Goal: Task Accomplishment & Management: Complete application form

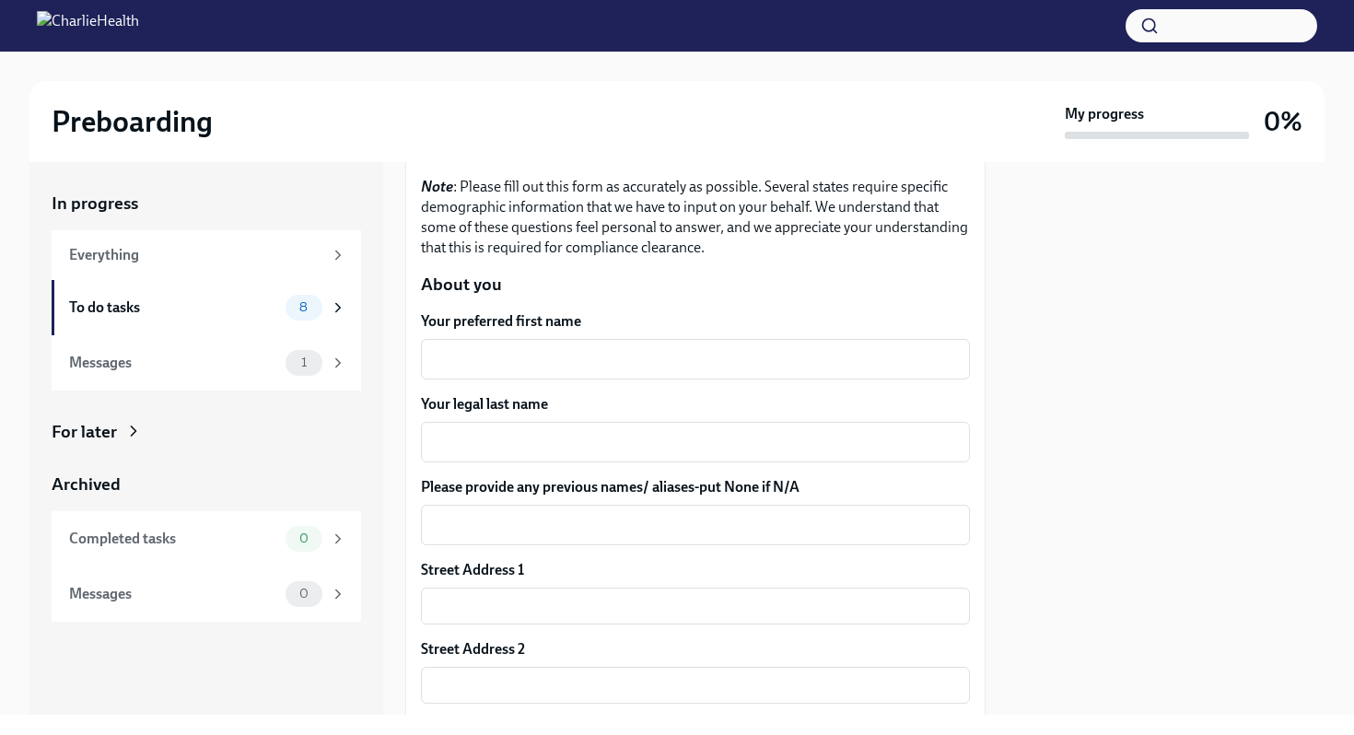
scroll to position [187, 0]
click at [658, 358] on textarea "Your preferred first name" at bounding box center [695, 357] width 527 height 22
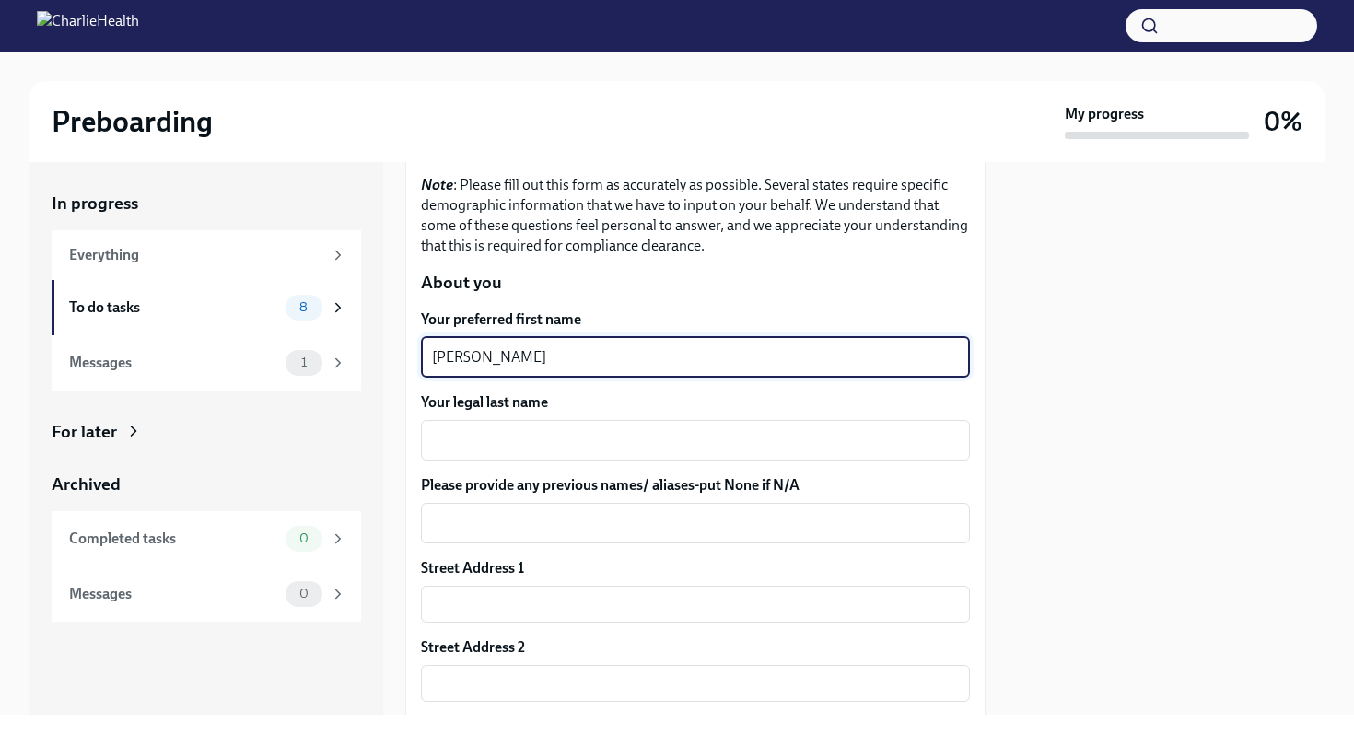
type textarea "[PERSON_NAME]"
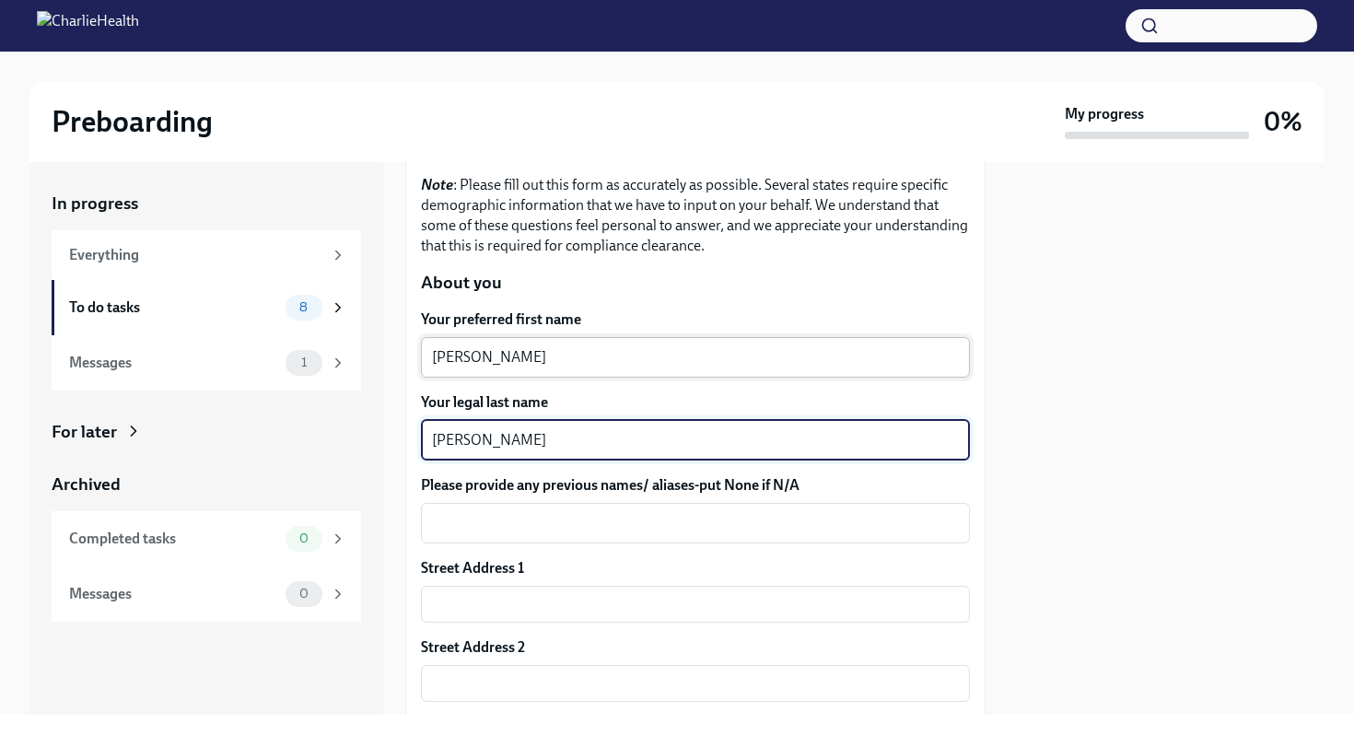
type textarea "[PERSON_NAME]"
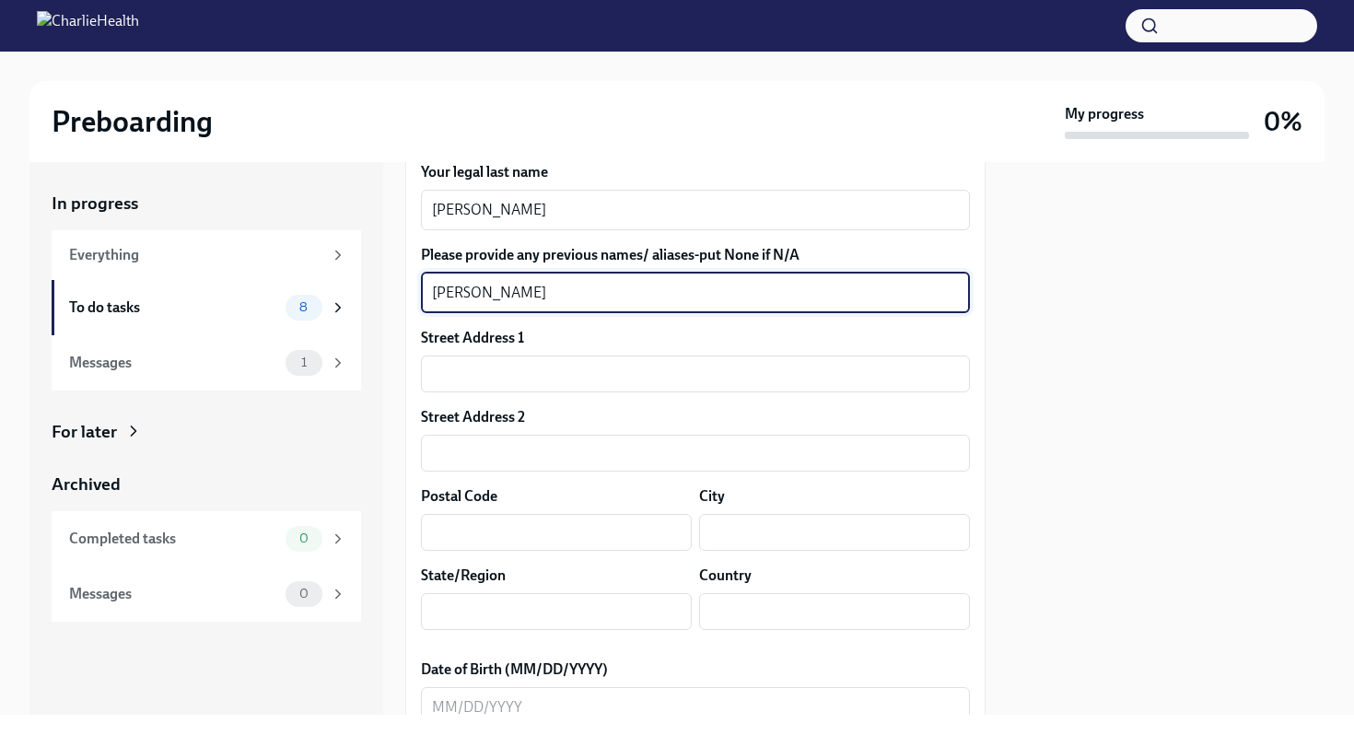
scroll to position [423, 0]
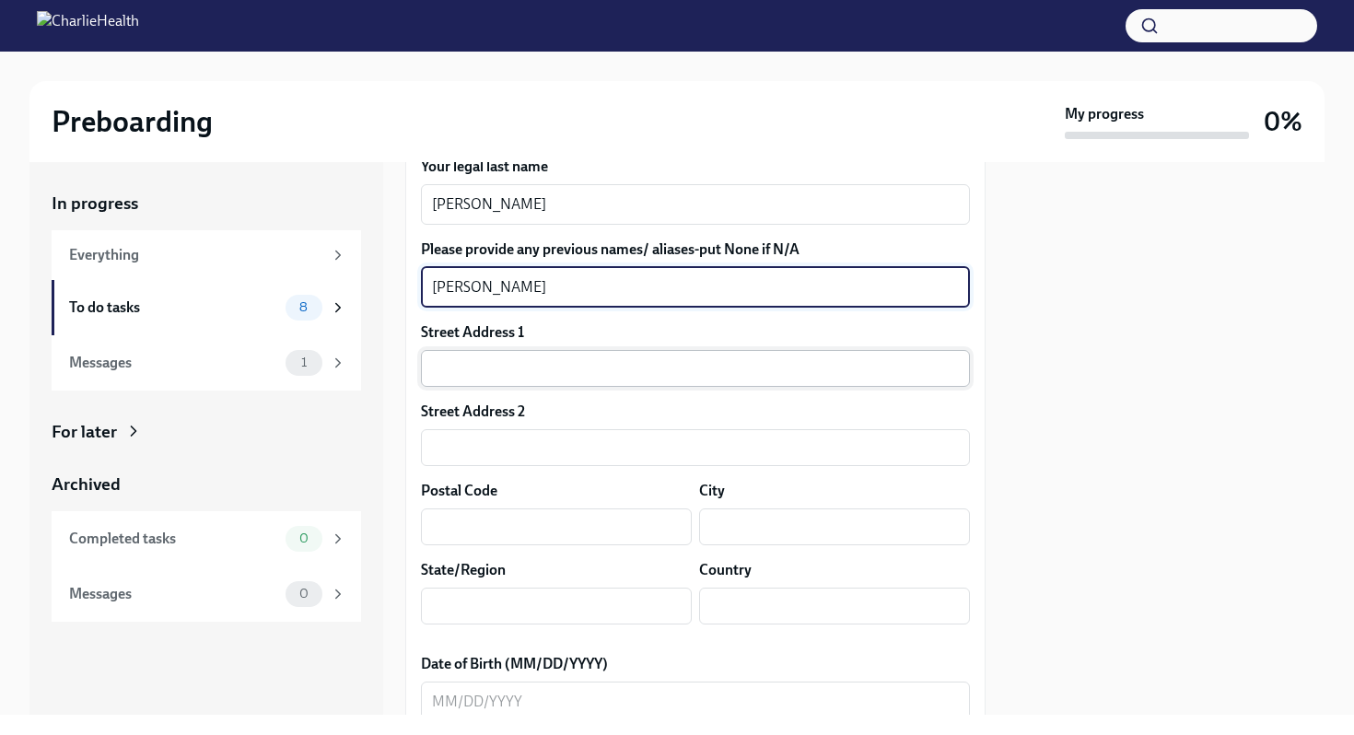
type textarea "[PERSON_NAME]"
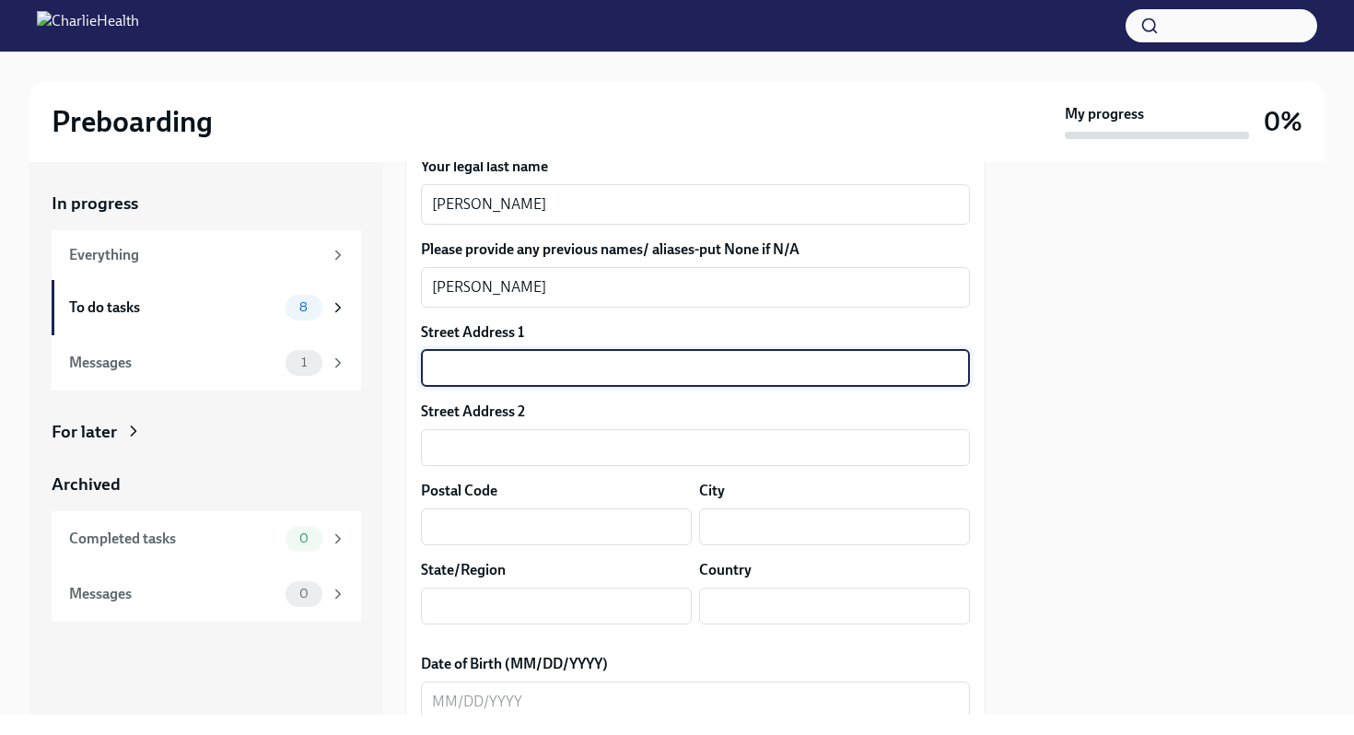
click at [582, 379] on input "text" at bounding box center [695, 368] width 549 height 37
type input "[STREET_ADDRESS]"
type input "30064"
type input "Marietta"
type input "[US_STATE]"
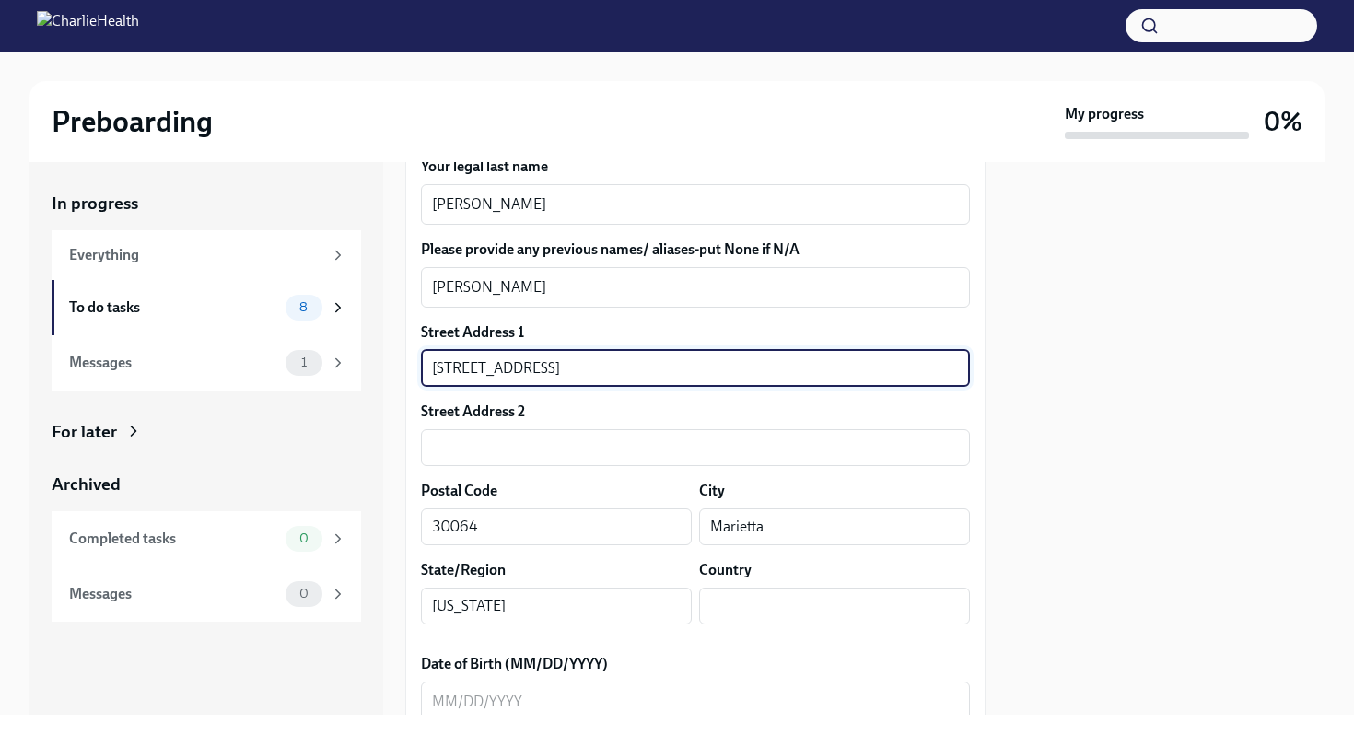
type input "US"
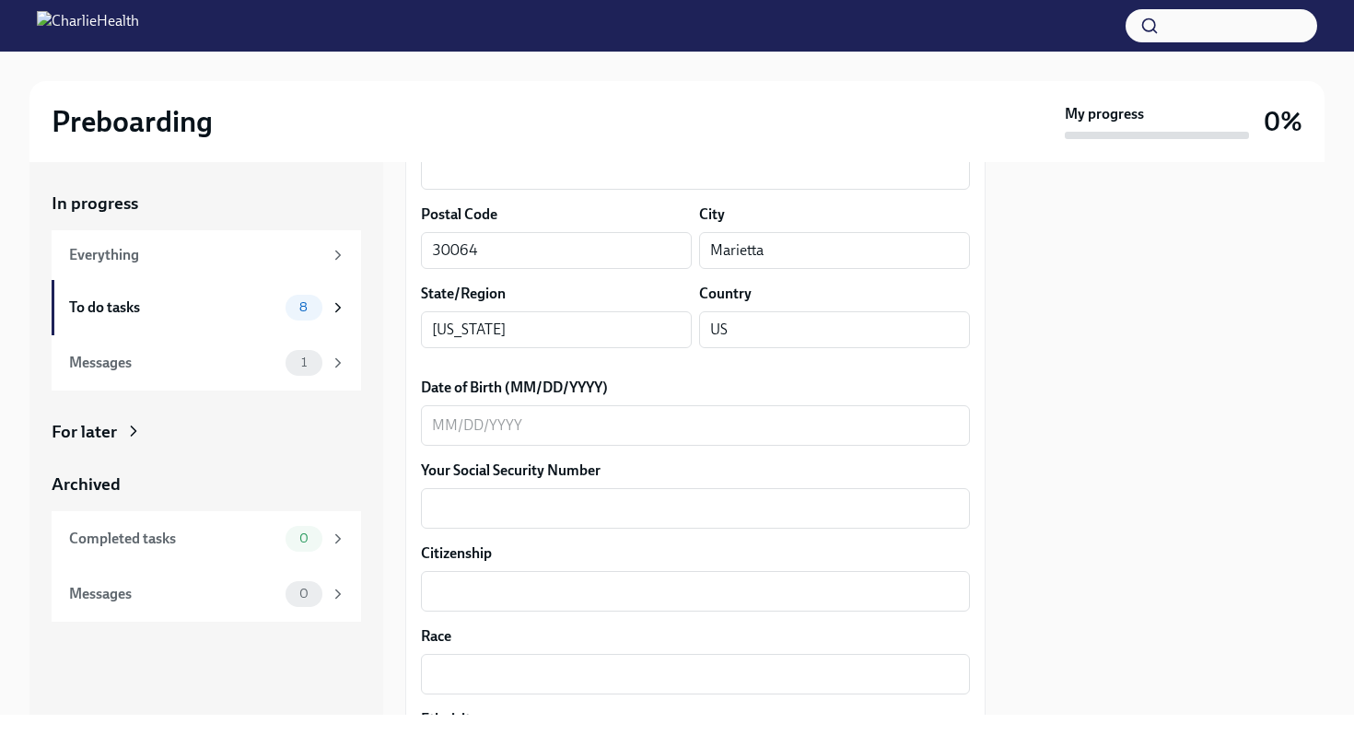
scroll to position [735, 0]
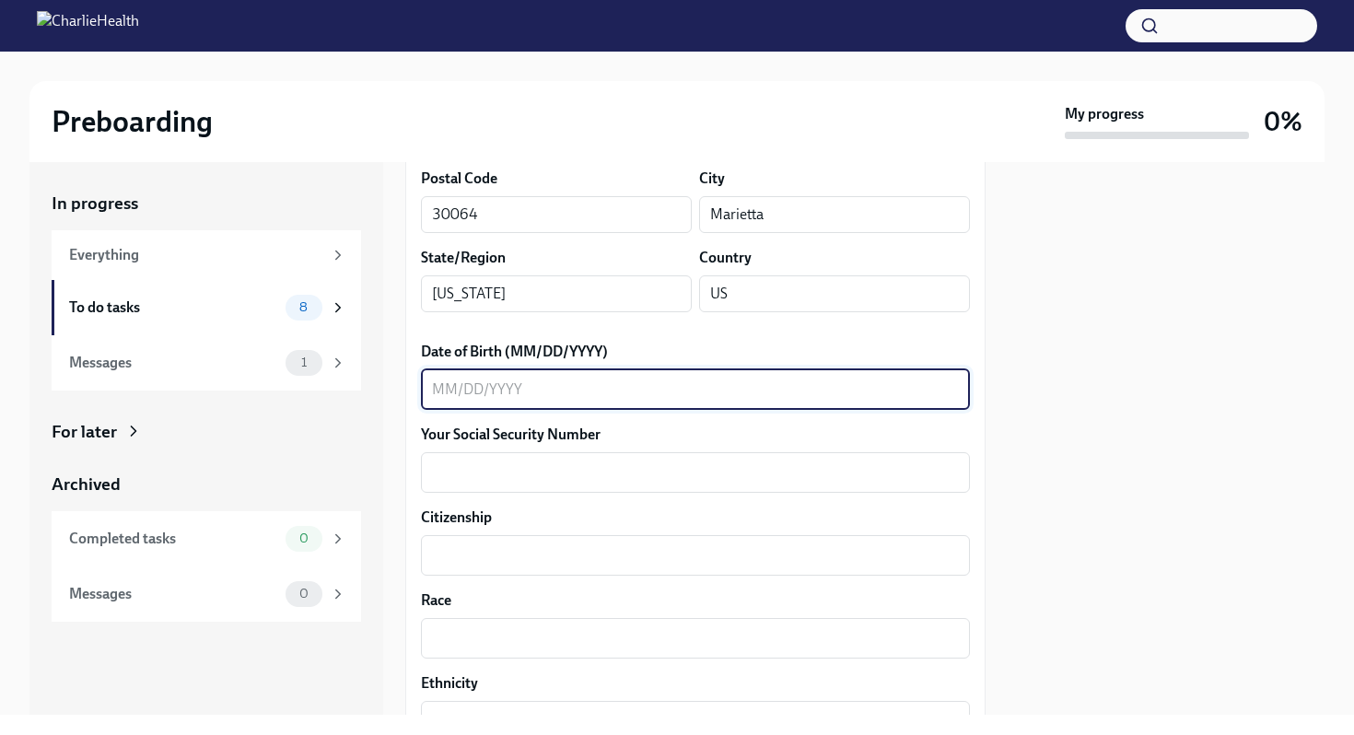
click at [581, 400] on textarea "Date of Birth (MM/DD/YYYY)" at bounding box center [695, 389] width 527 height 22
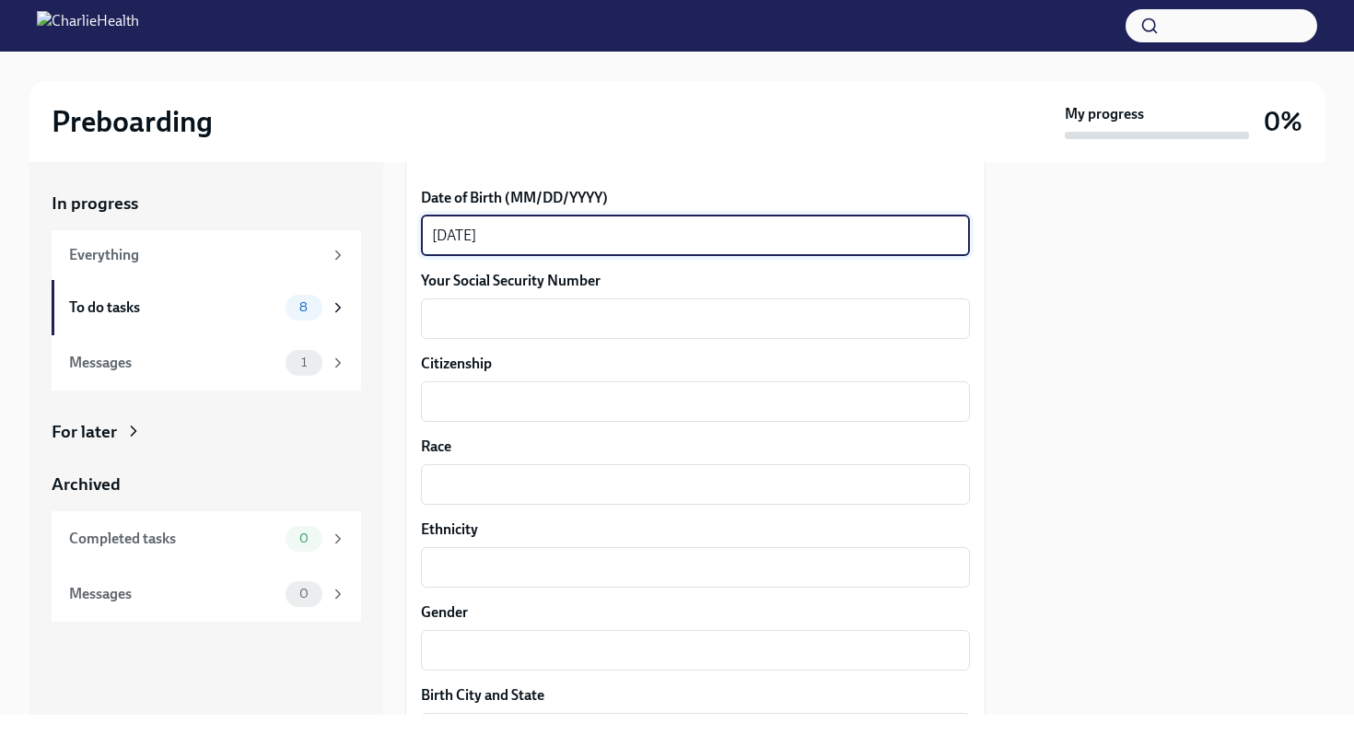
scroll to position [925, 0]
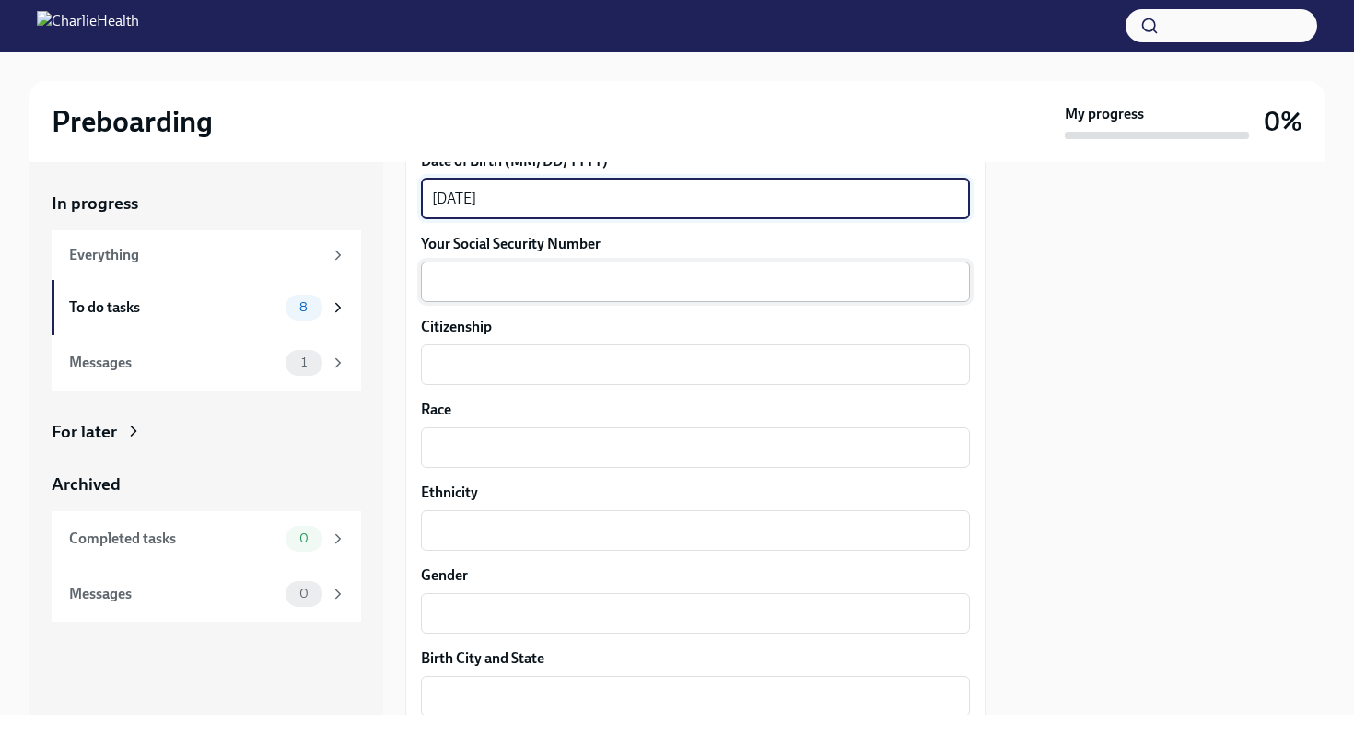
type textarea "[DATE]"
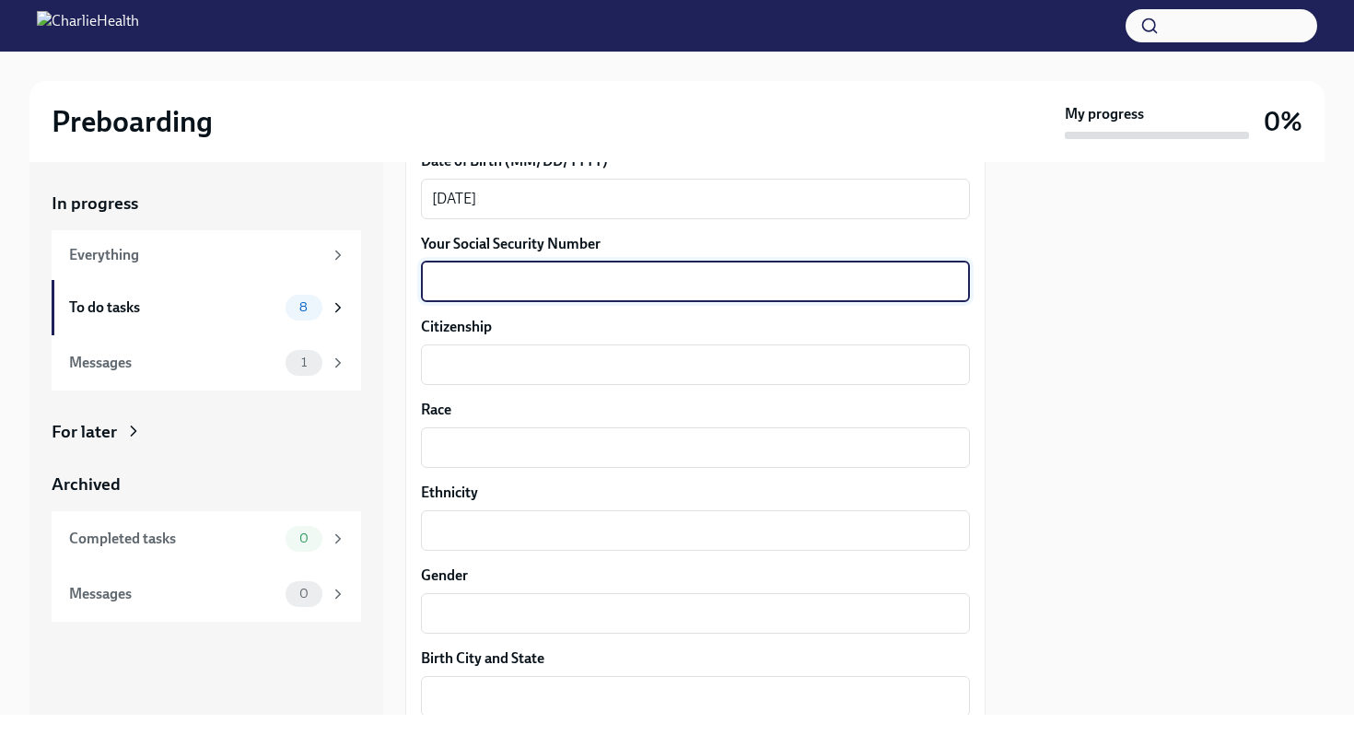
click at [522, 287] on textarea "Your Social Security Number" at bounding box center [695, 282] width 527 height 22
type textarea "767667215"
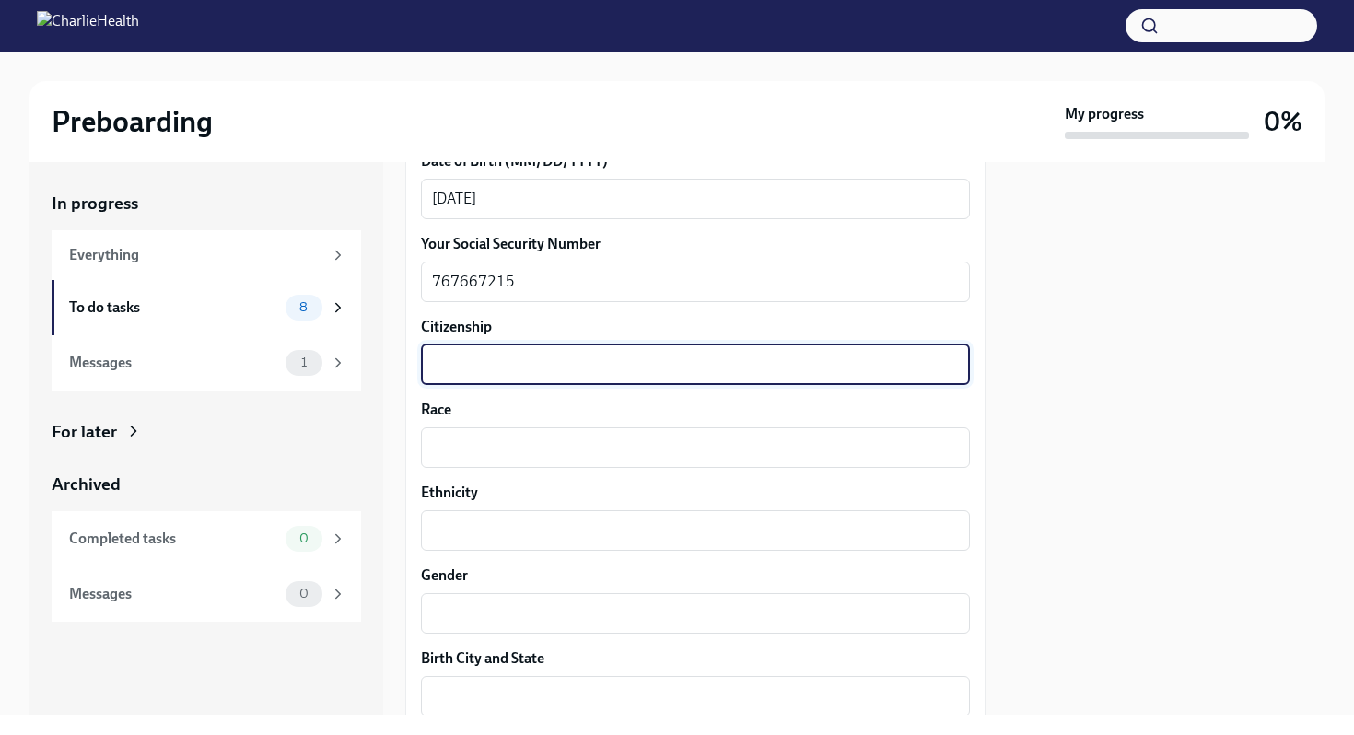
click at [514, 358] on textarea "Citizenship" at bounding box center [695, 365] width 527 height 22
type textarea "[GEOGRAPHIC_DATA]"
click at [500, 464] on div "x ​" at bounding box center [695, 447] width 549 height 41
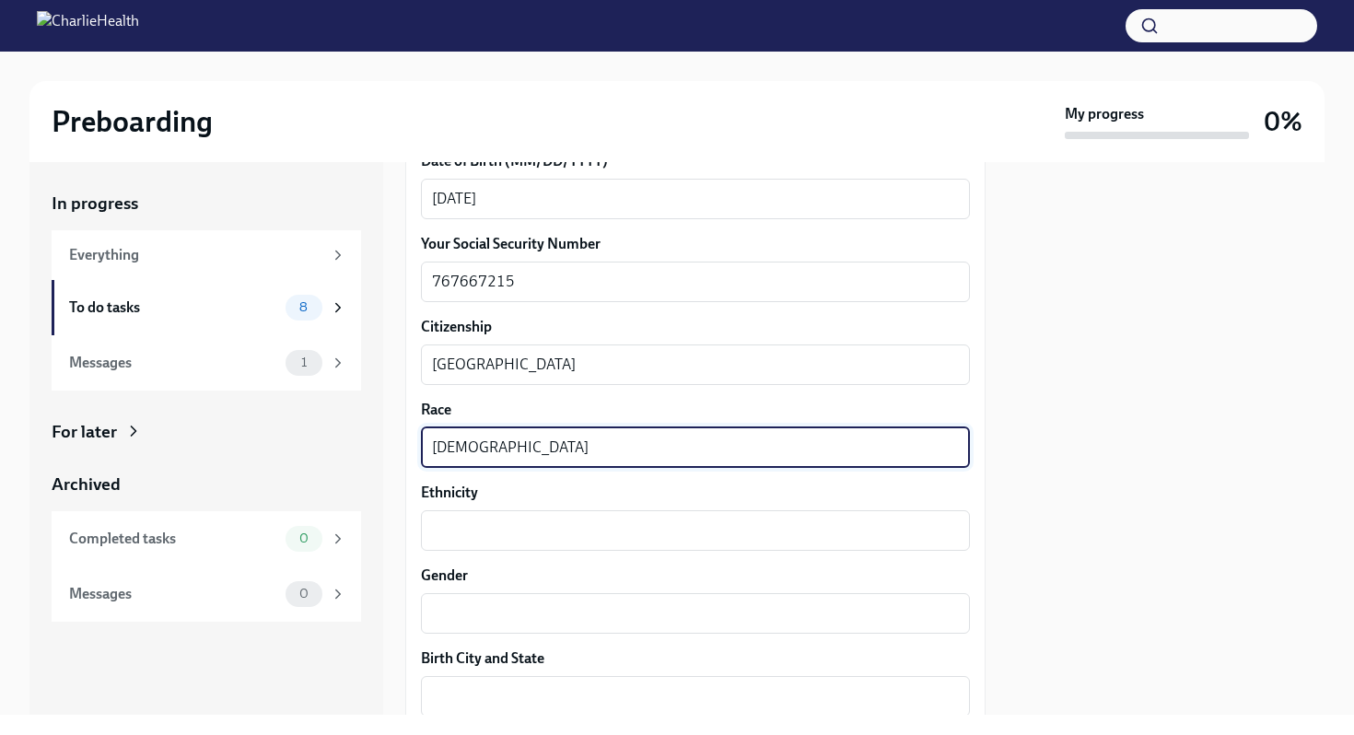
type textarea "[DEMOGRAPHIC_DATA]"
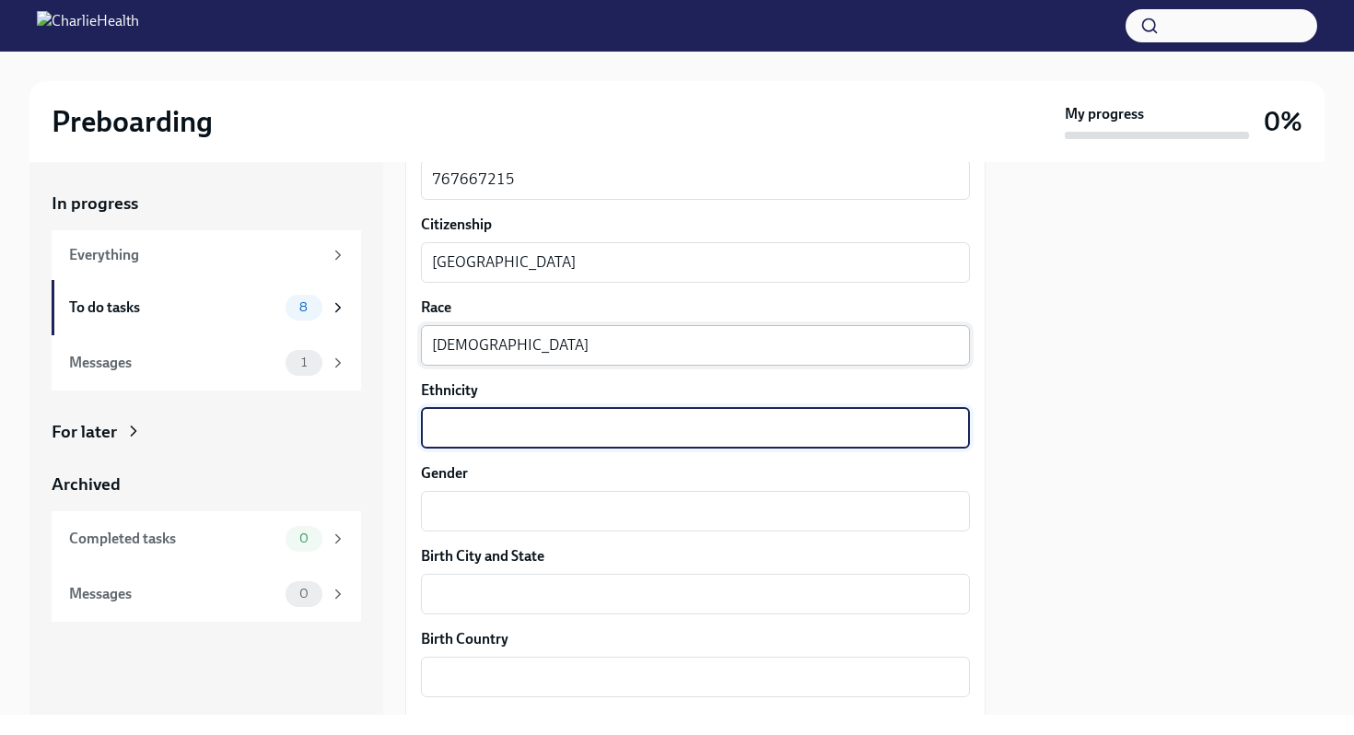
scroll to position [1030, 0]
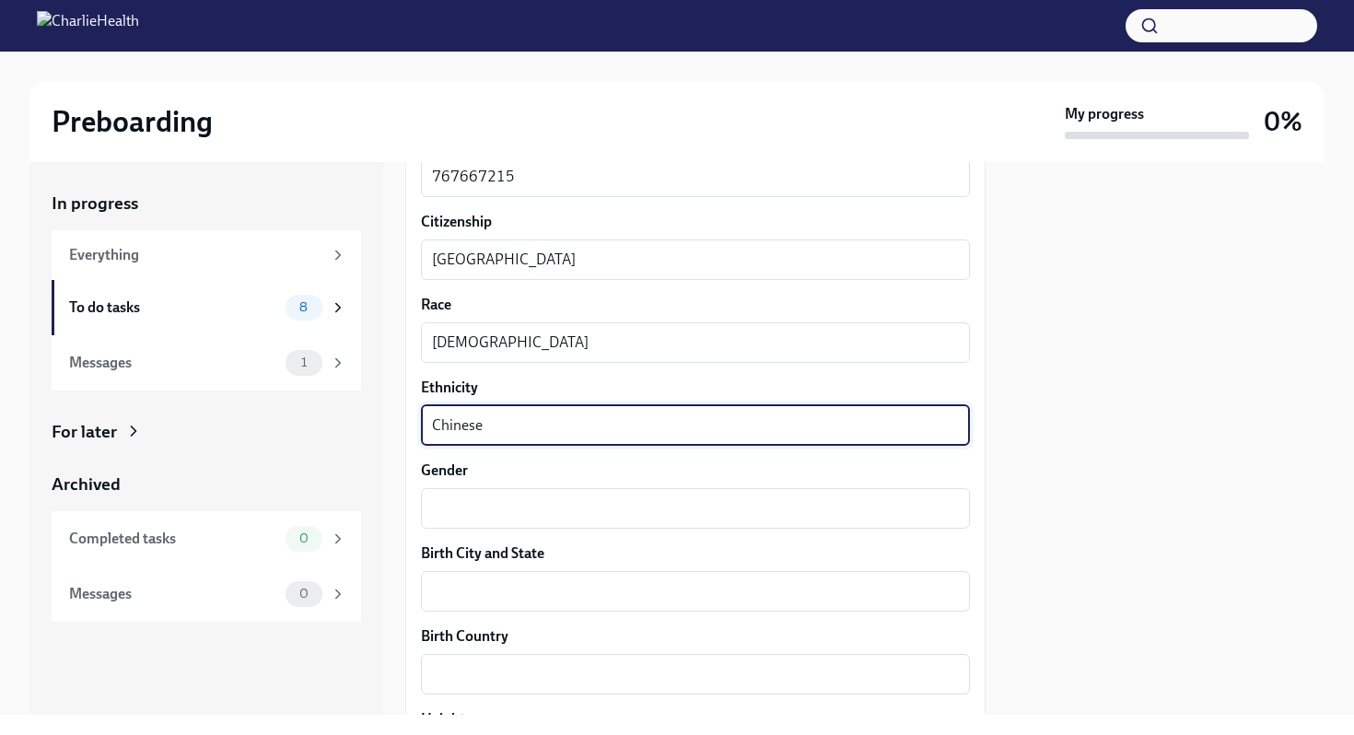
type textarea "Chinese"
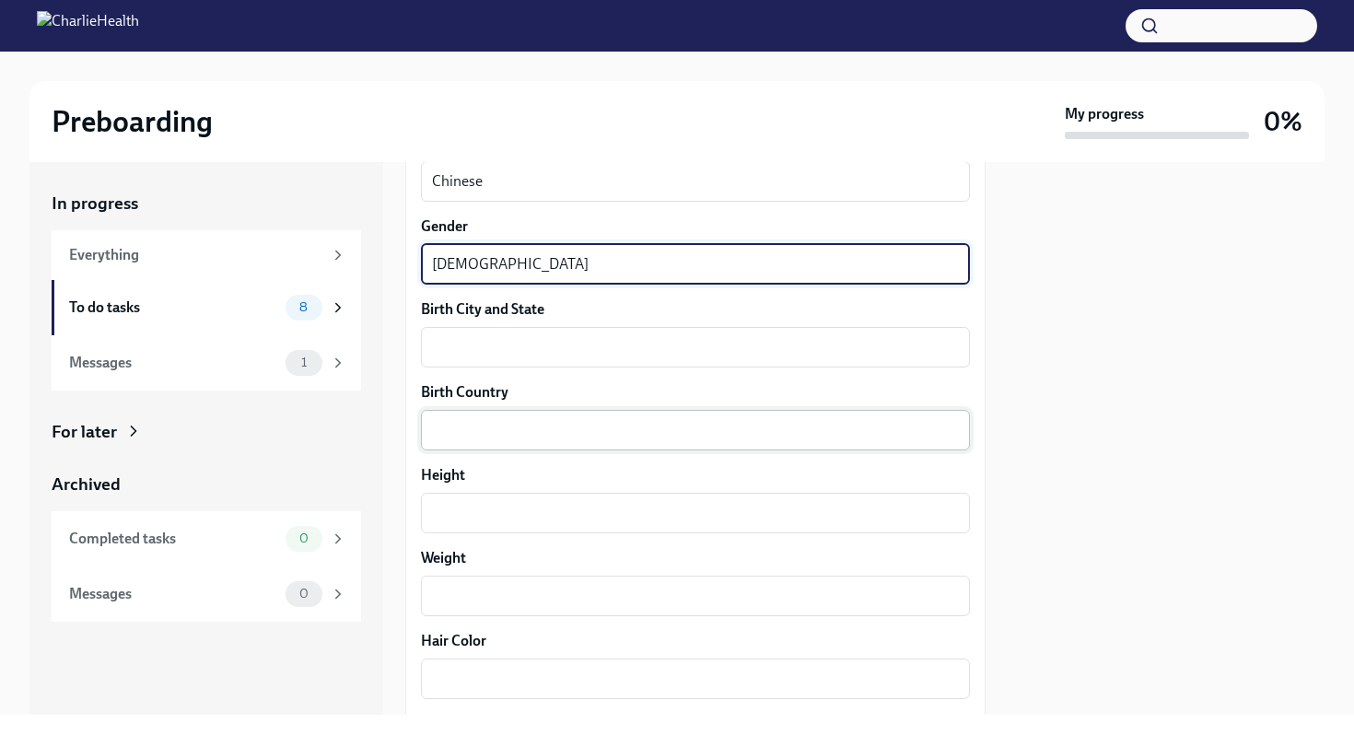
scroll to position [1281, 0]
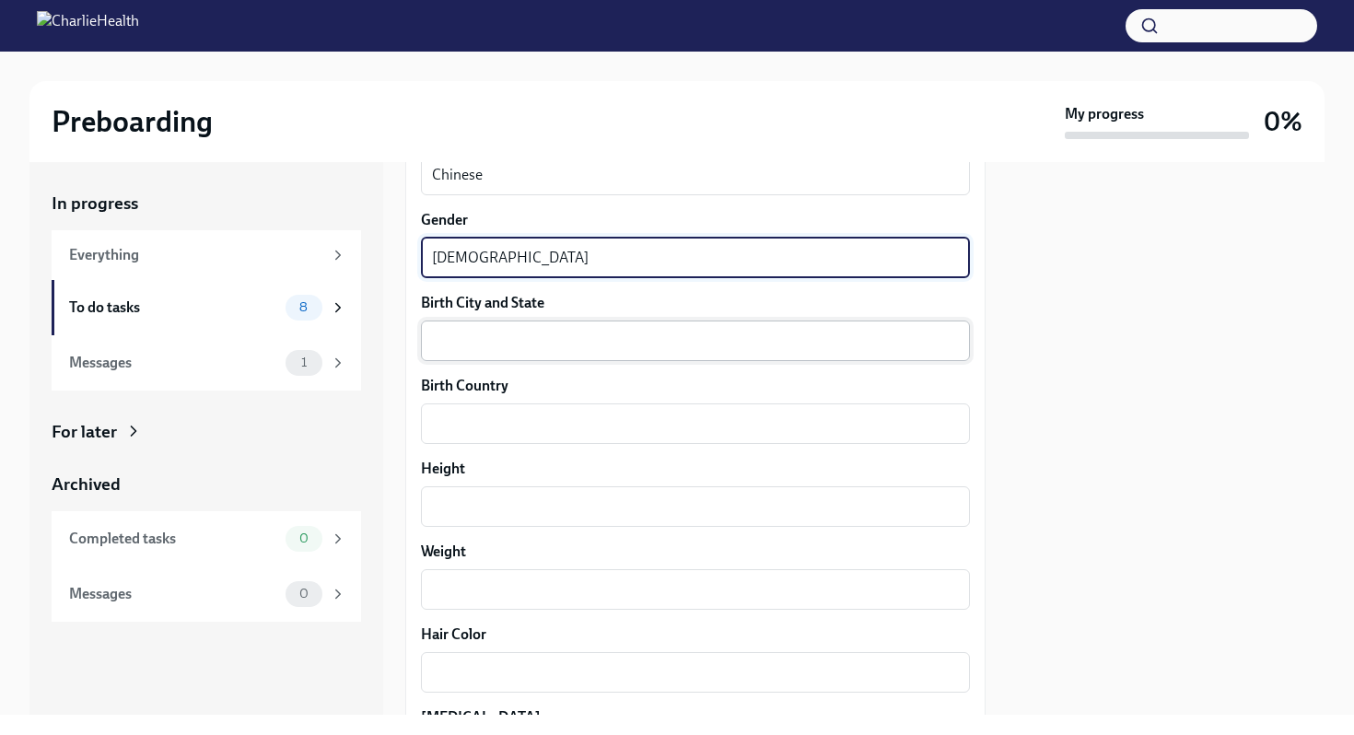
type textarea "[DEMOGRAPHIC_DATA]"
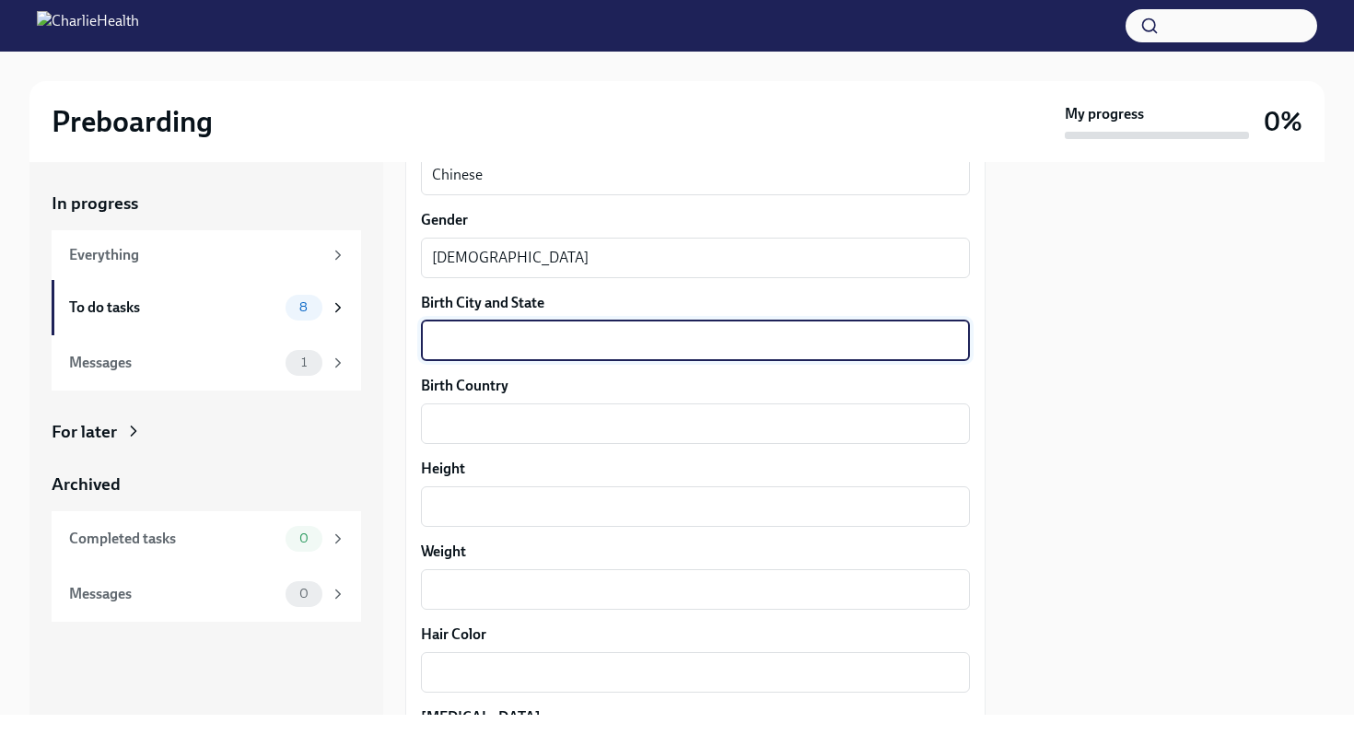
click at [475, 346] on textarea "Birth City and State" at bounding box center [695, 341] width 527 height 22
type textarea "Hunan, [GEOGRAPHIC_DATA]"
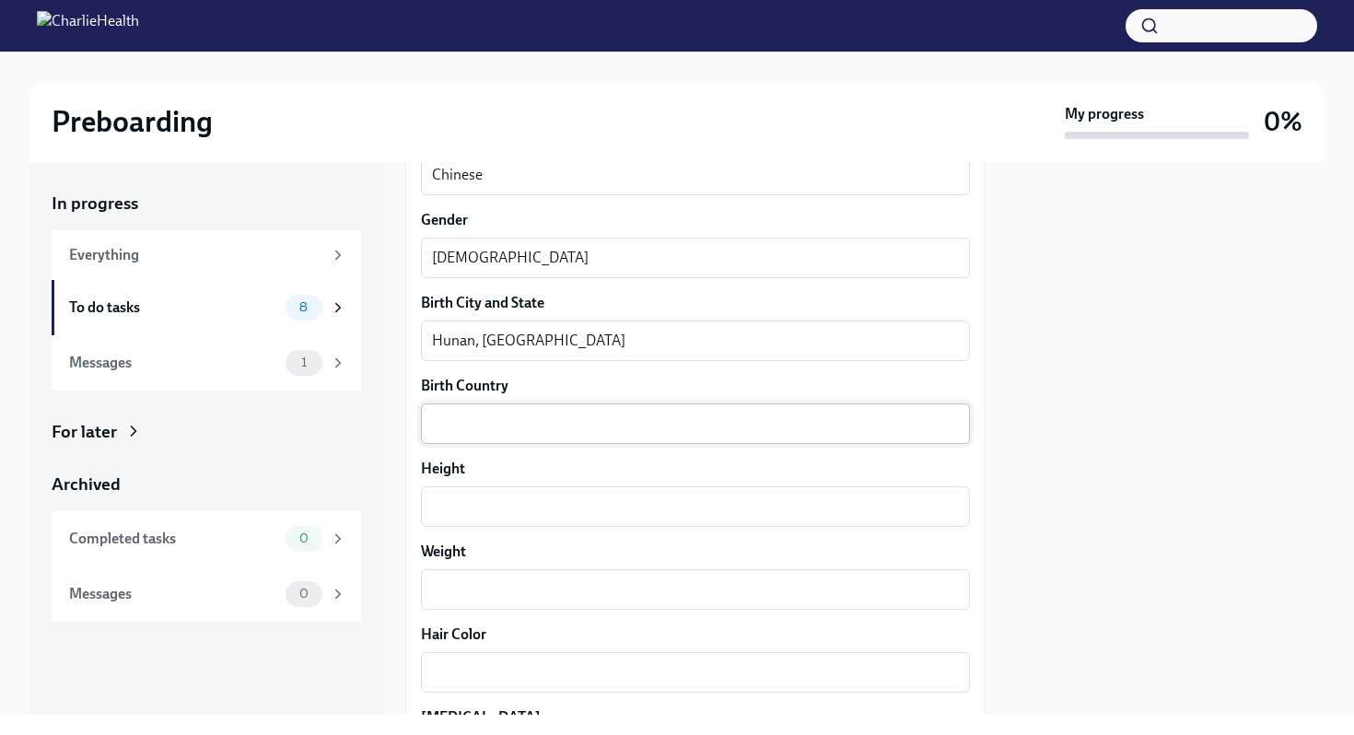
click at [474, 408] on div "x ​" at bounding box center [695, 423] width 549 height 41
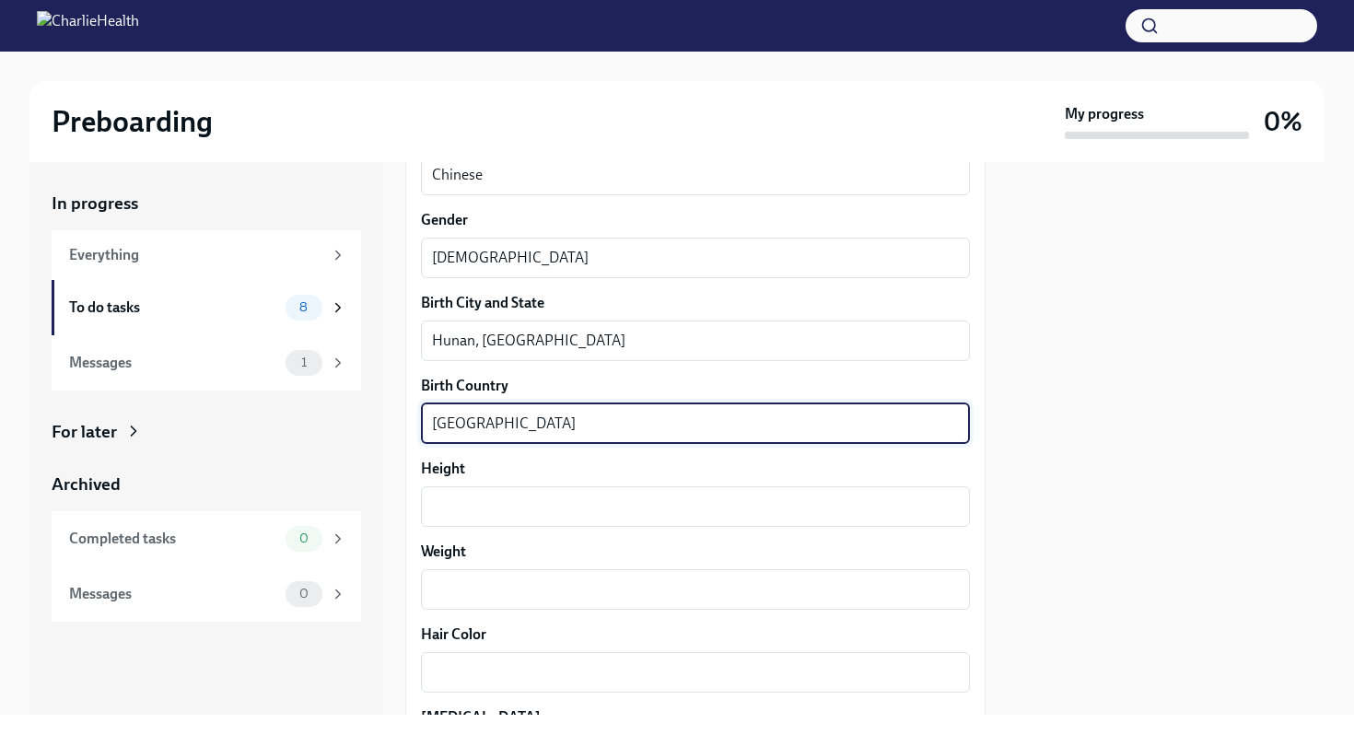
type textarea "[GEOGRAPHIC_DATA]"
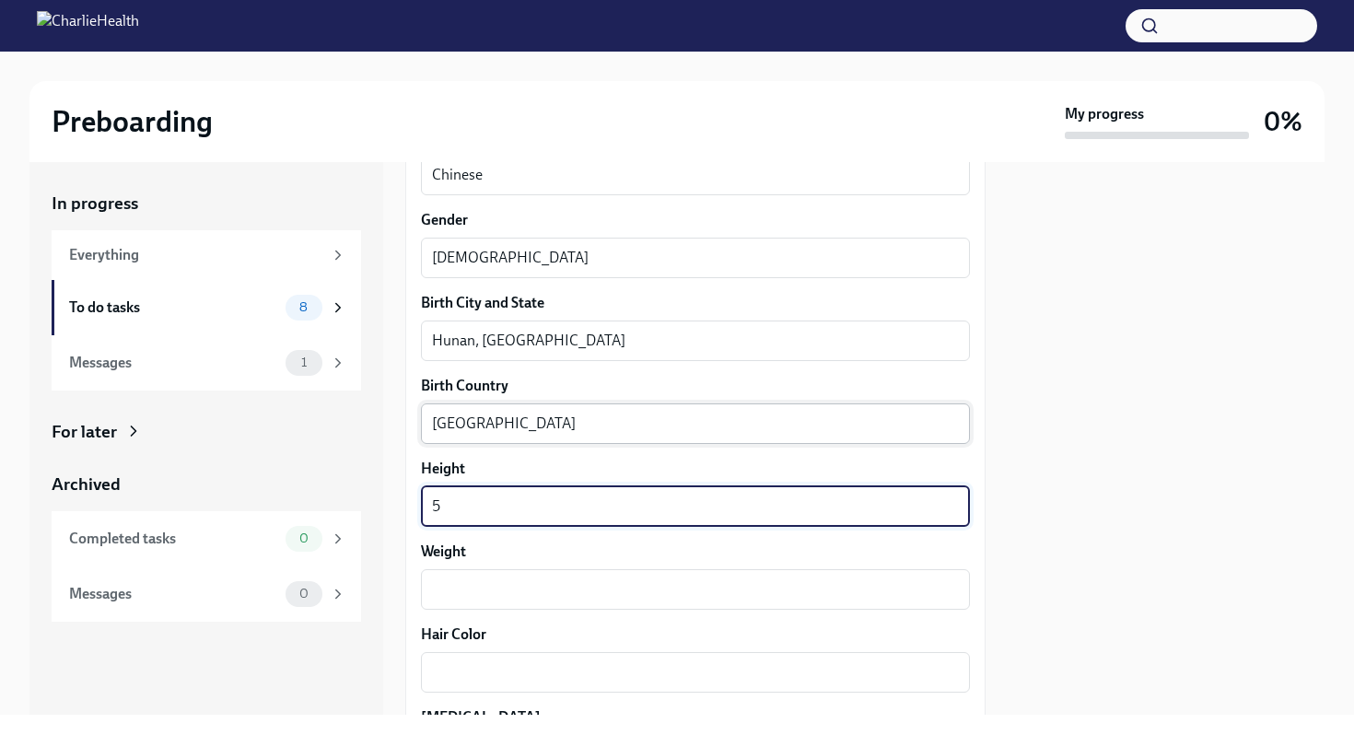
type textarea "5"
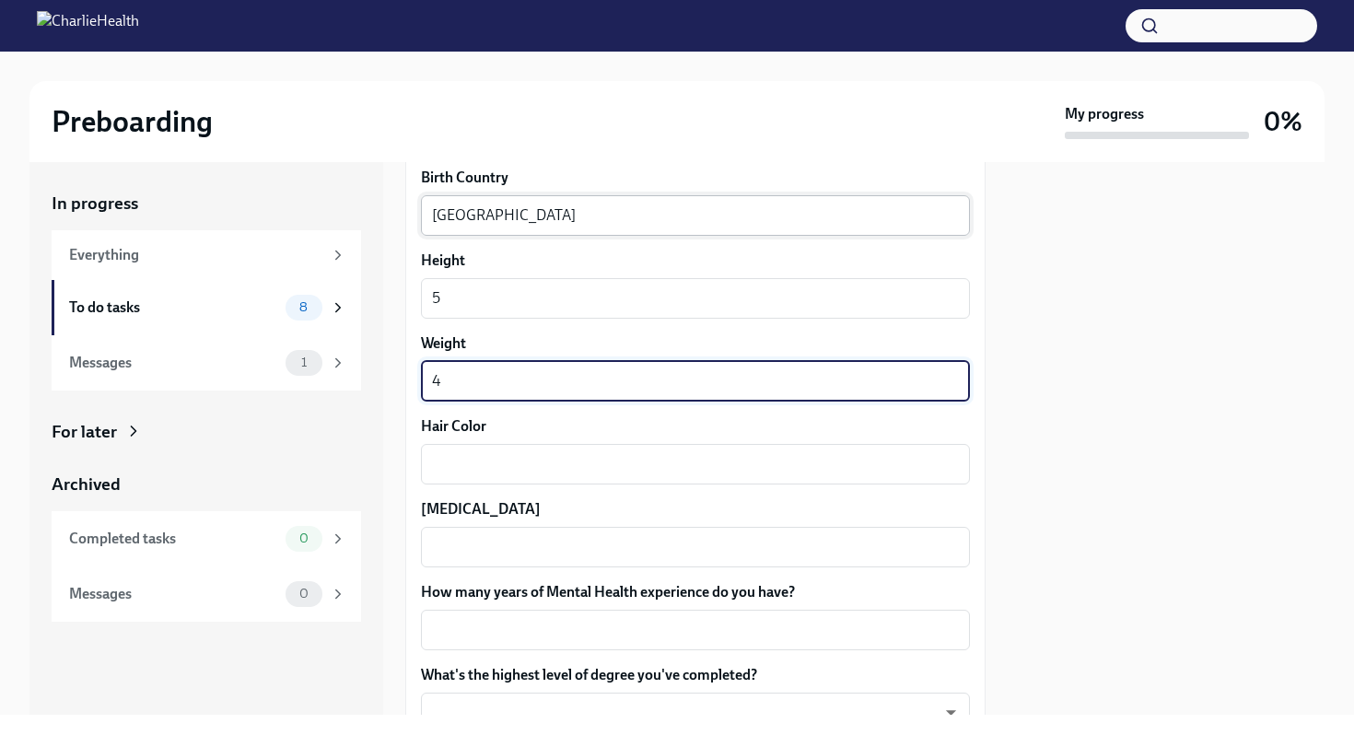
scroll to position [1498, 0]
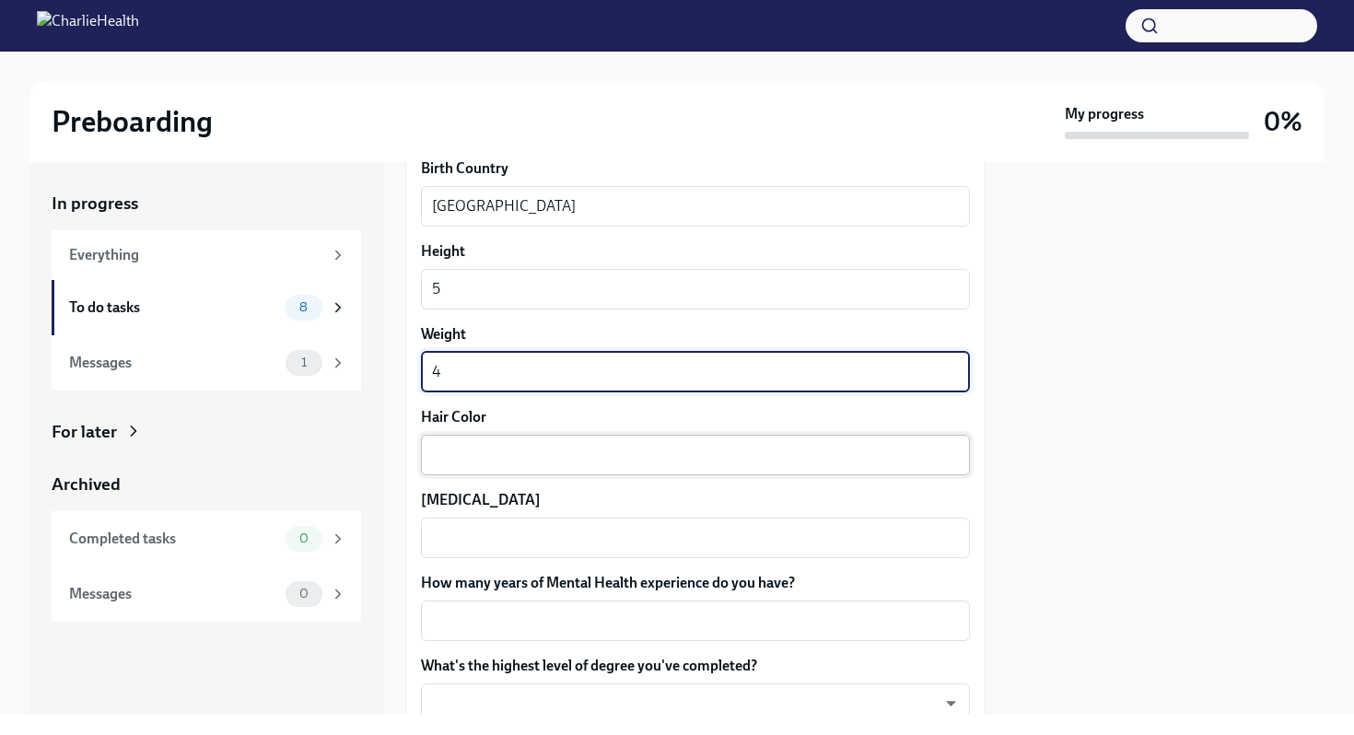
type textarea "4"
click at [466, 452] on textarea "Hair Color" at bounding box center [695, 455] width 527 height 22
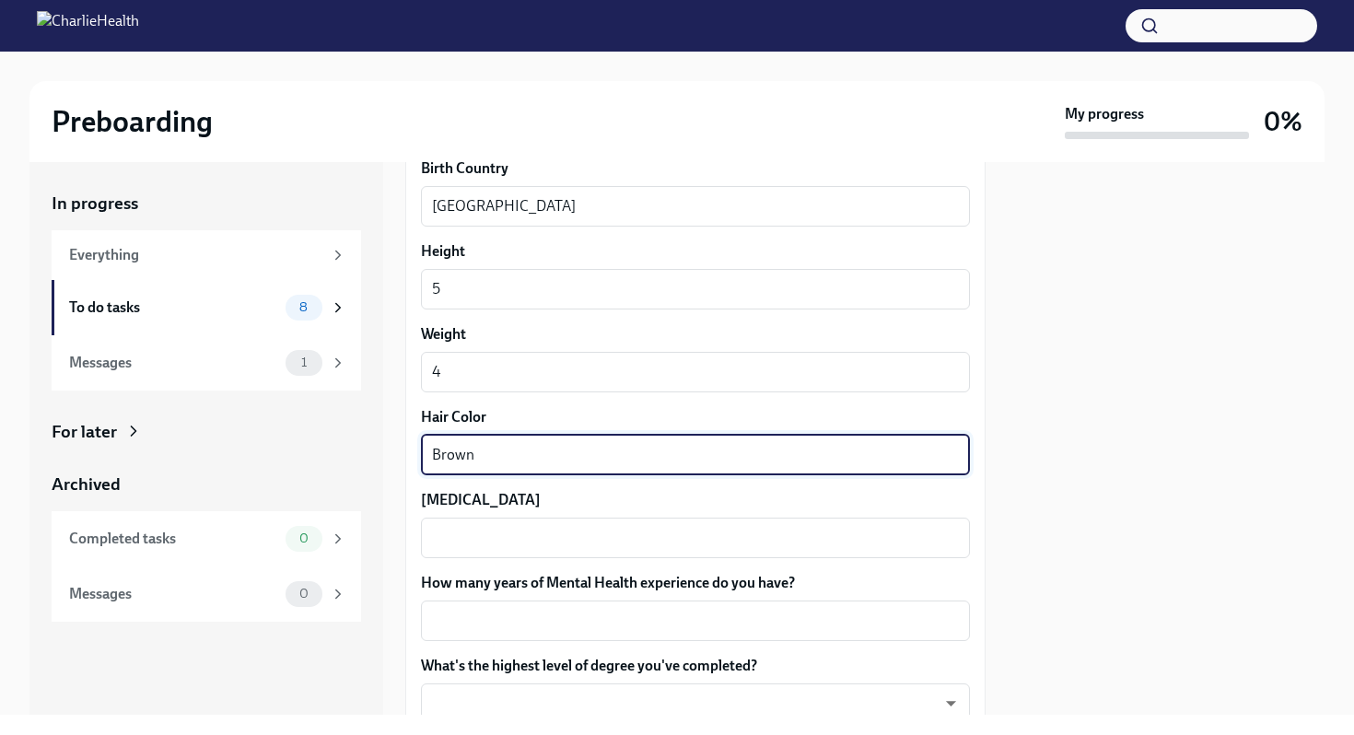
scroll to position [1648, 0]
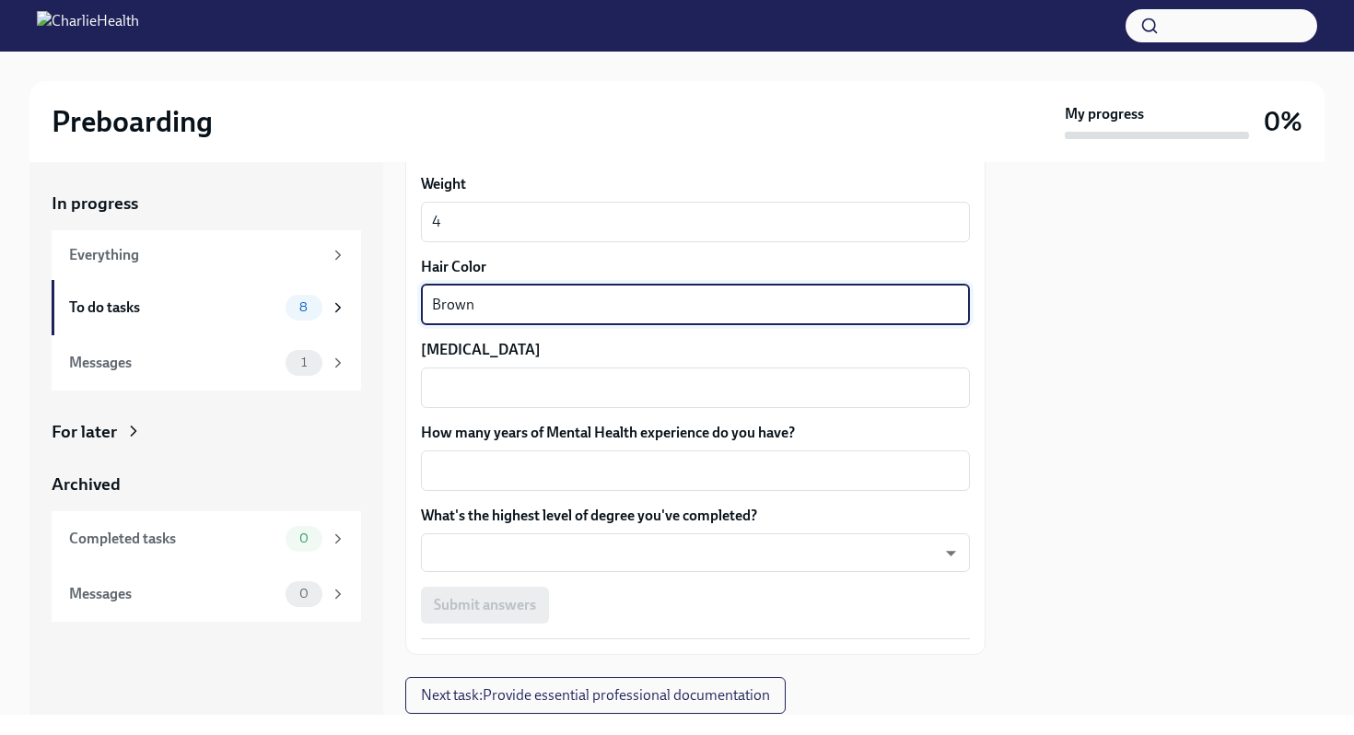
click at [472, 312] on textarea "Brown" at bounding box center [695, 305] width 527 height 22
type textarea "B"
type textarea "Dark Brown/Black"
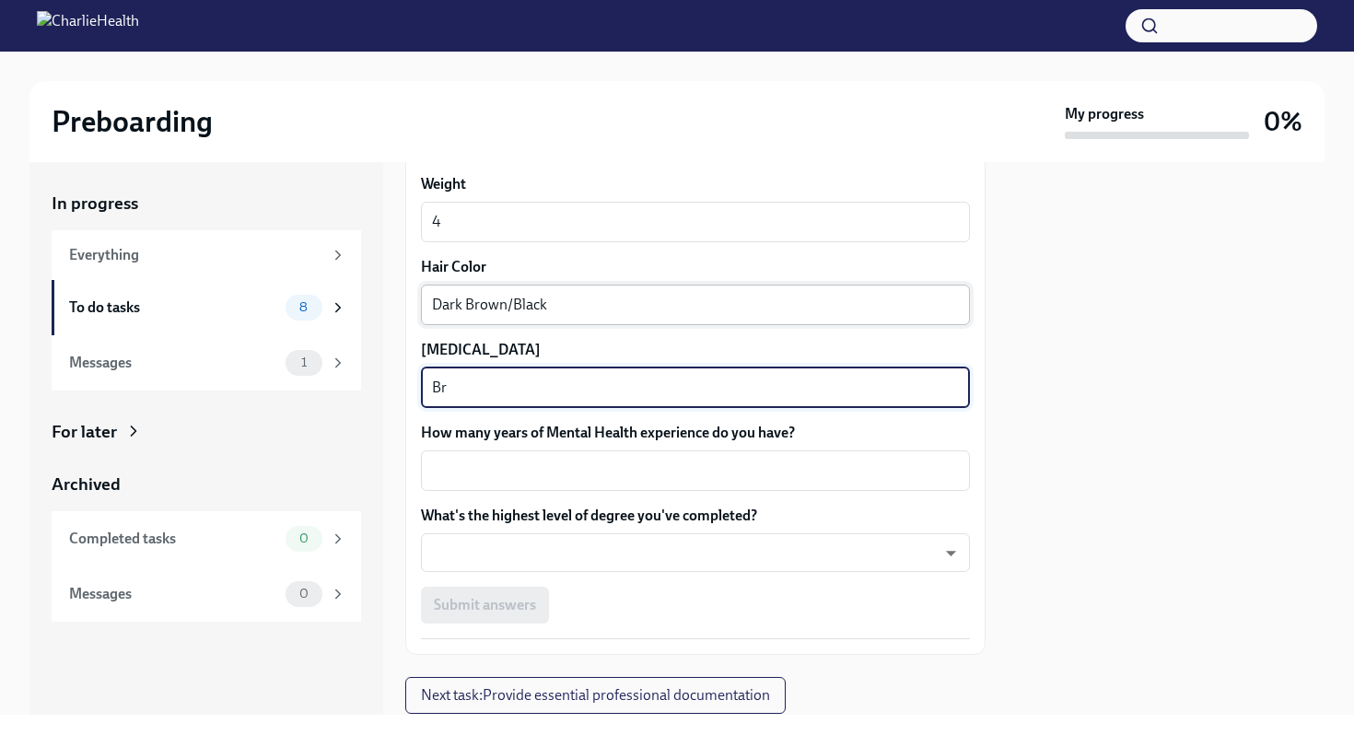
type textarea "B"
type textarea "Dark Brown"
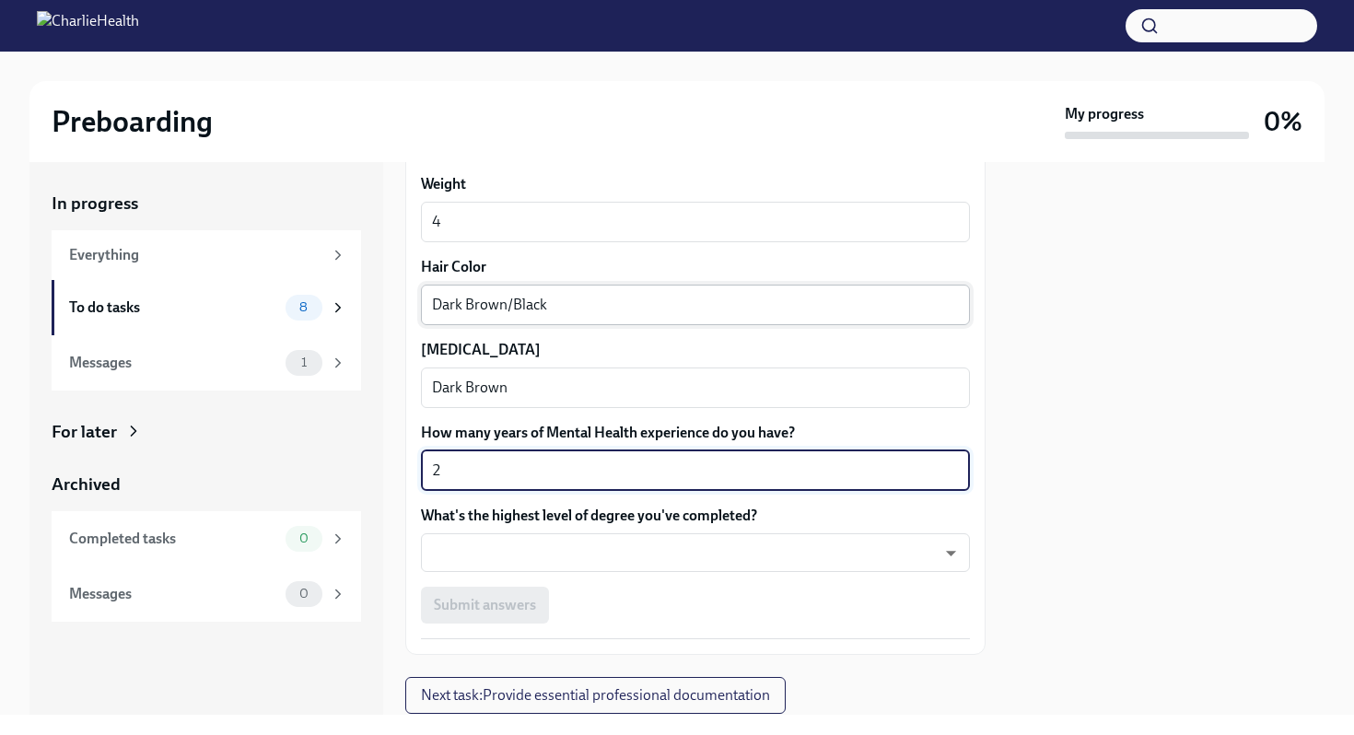
type textarea "2"
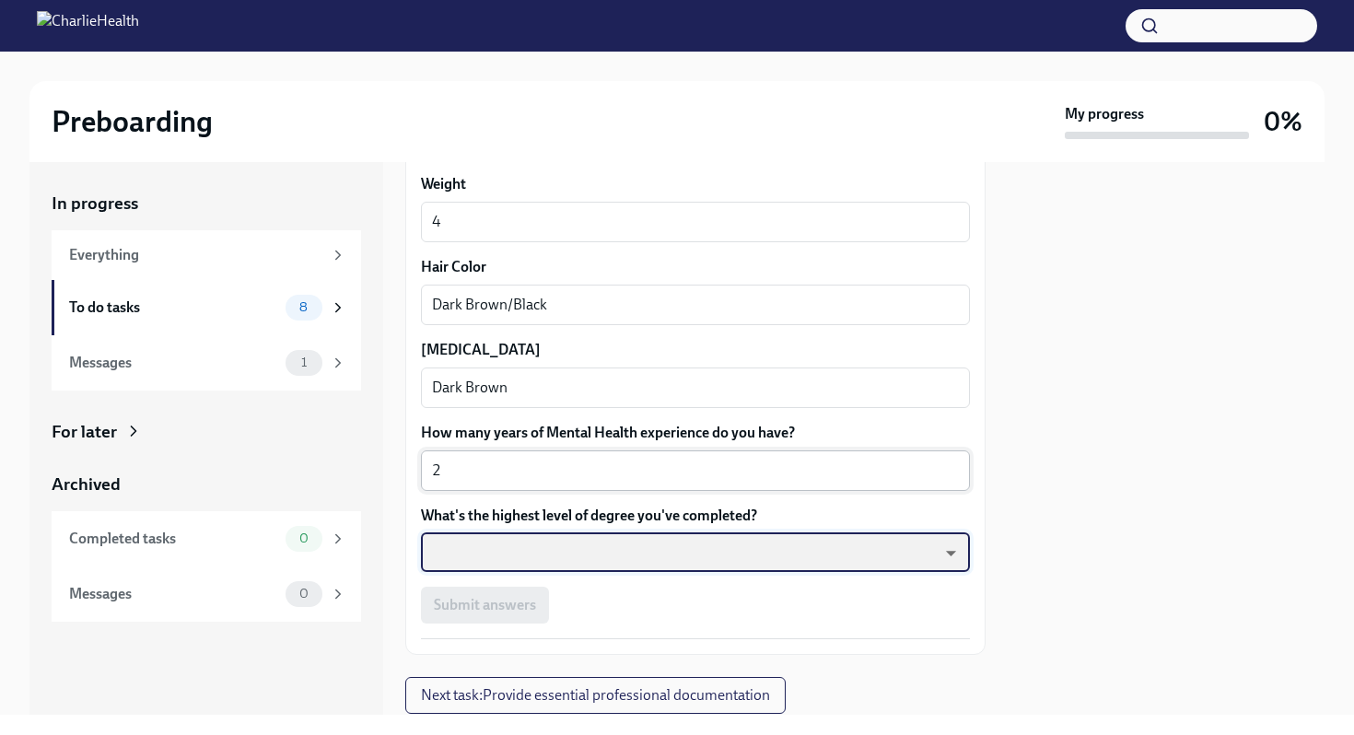
scroll to position [1706, 0]
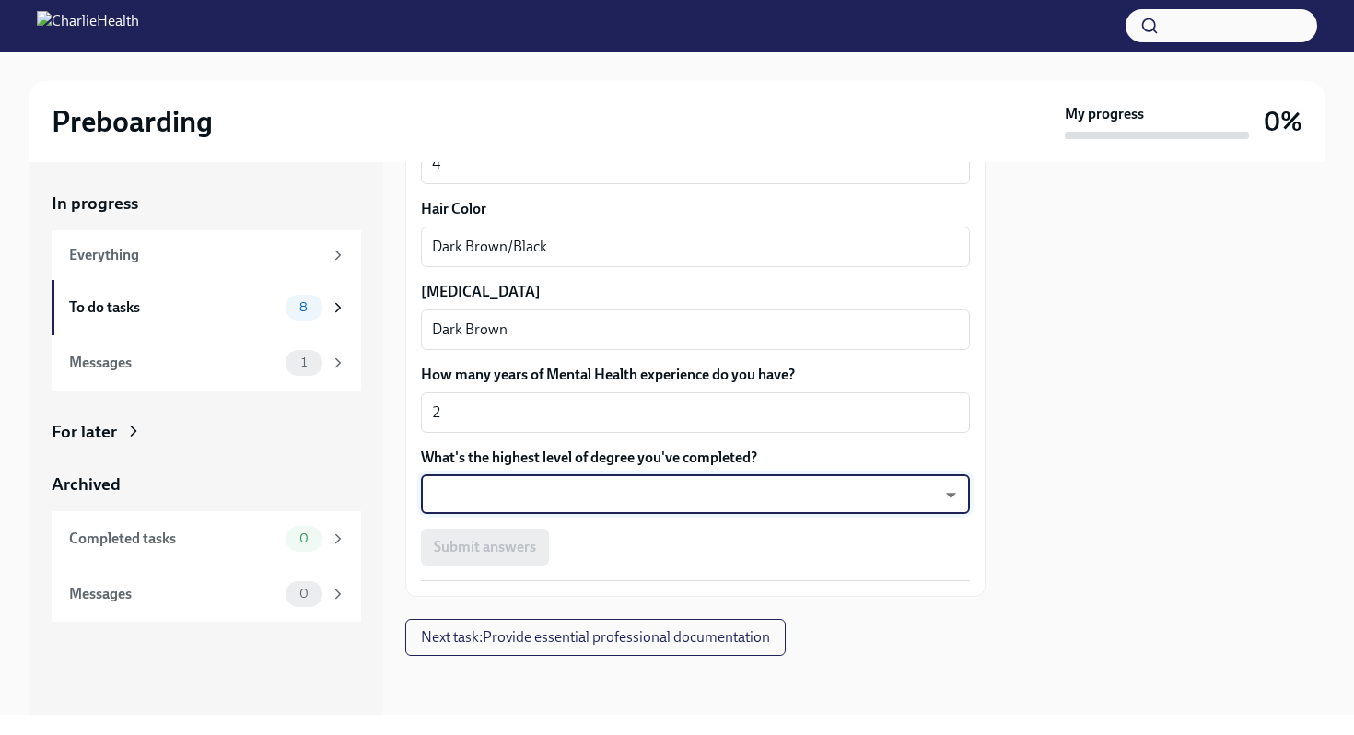
click at [517, 487] on body "Preboarding My progress 0% In progress Everything To do tasks 8 Messages 1 For …" at bounding box center [677, 367] width 1354 height 735
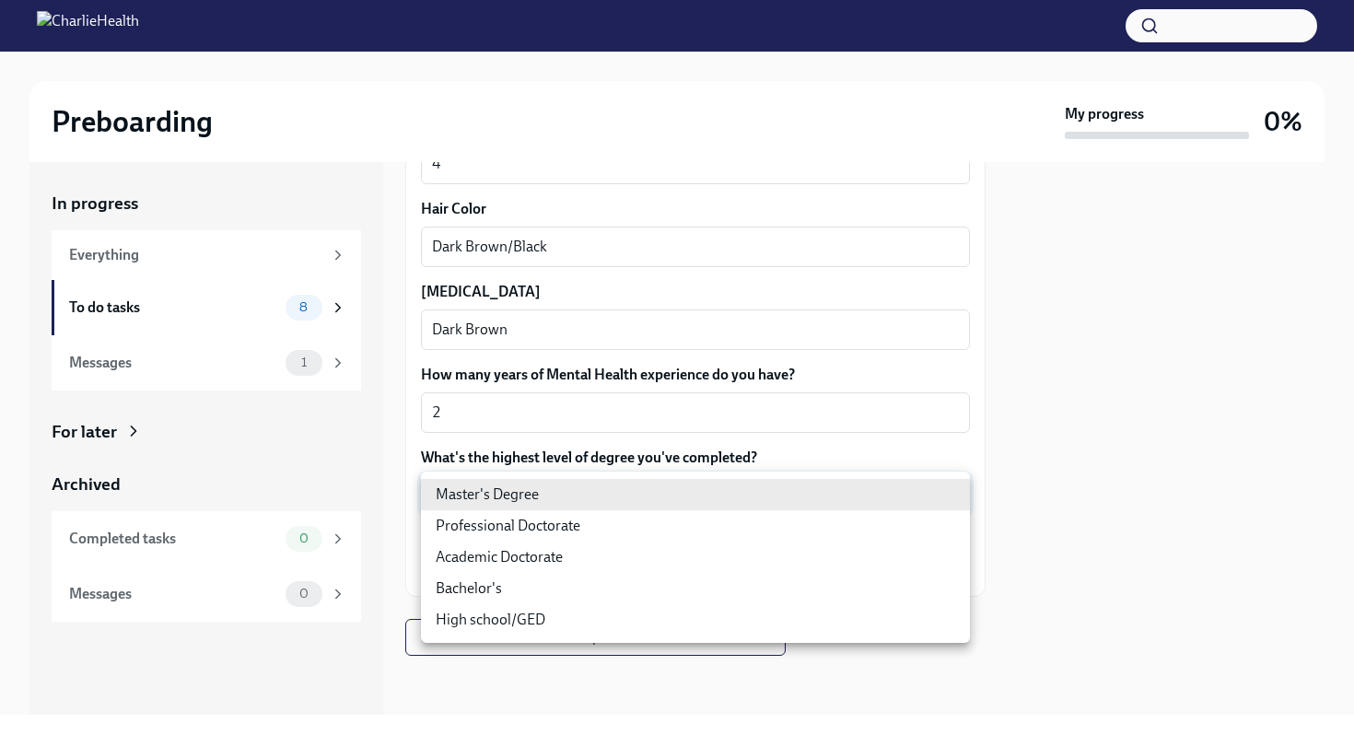
click at [517, 487] on li "Master's Degree" at bounding box center [695, 494] width 549 height 31
type input "2vBr-ghkD"
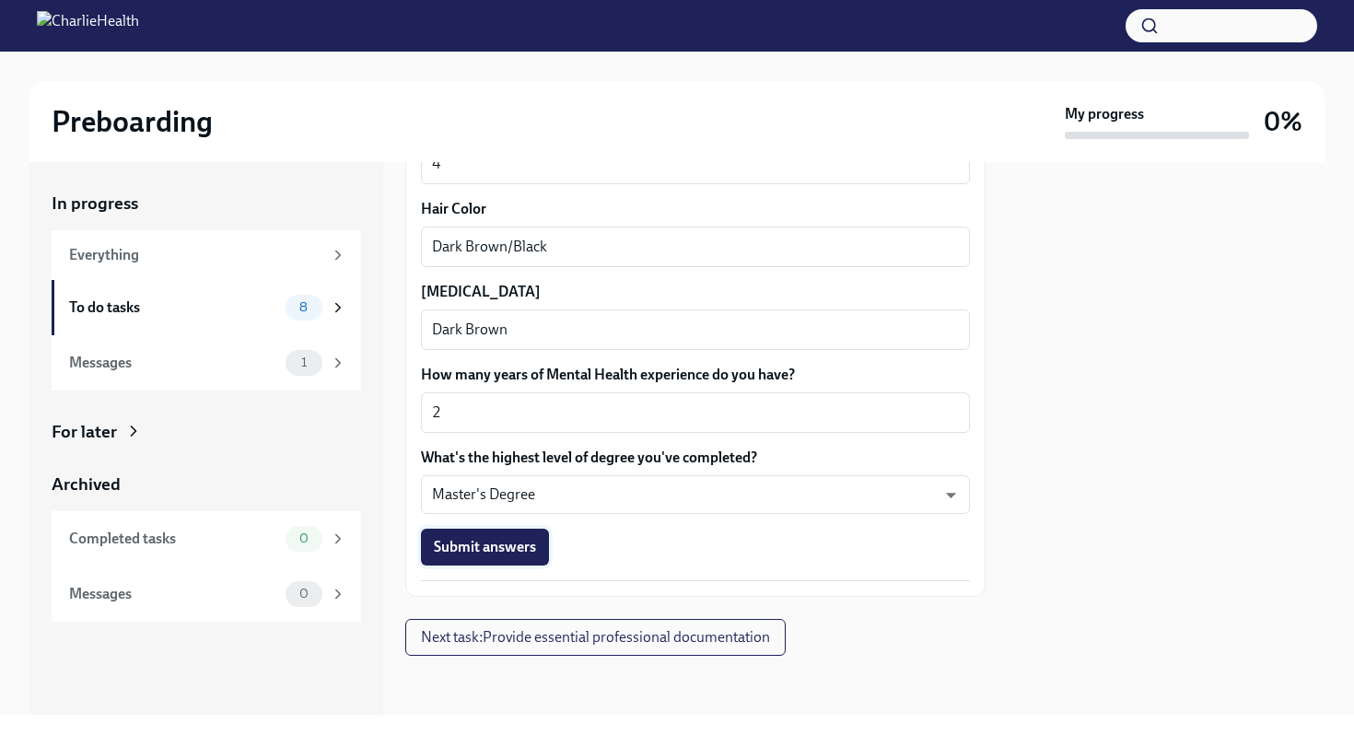
click at [501, 550] on span "Submit answers" at bounding box center [485, 547] width 102 height 18
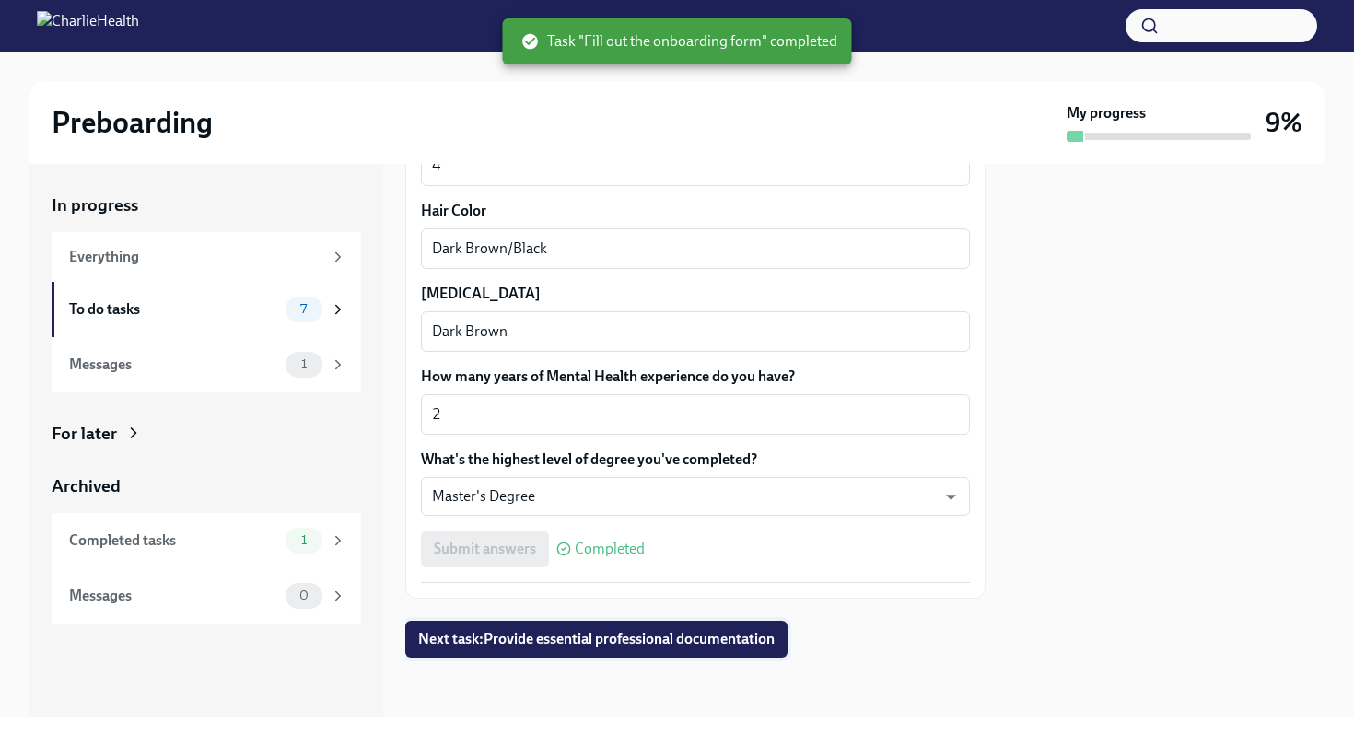
click at [509, 634] on span "Next task : Provide essential professional documentation" at bounding box center [596, 639] width 356 height 18
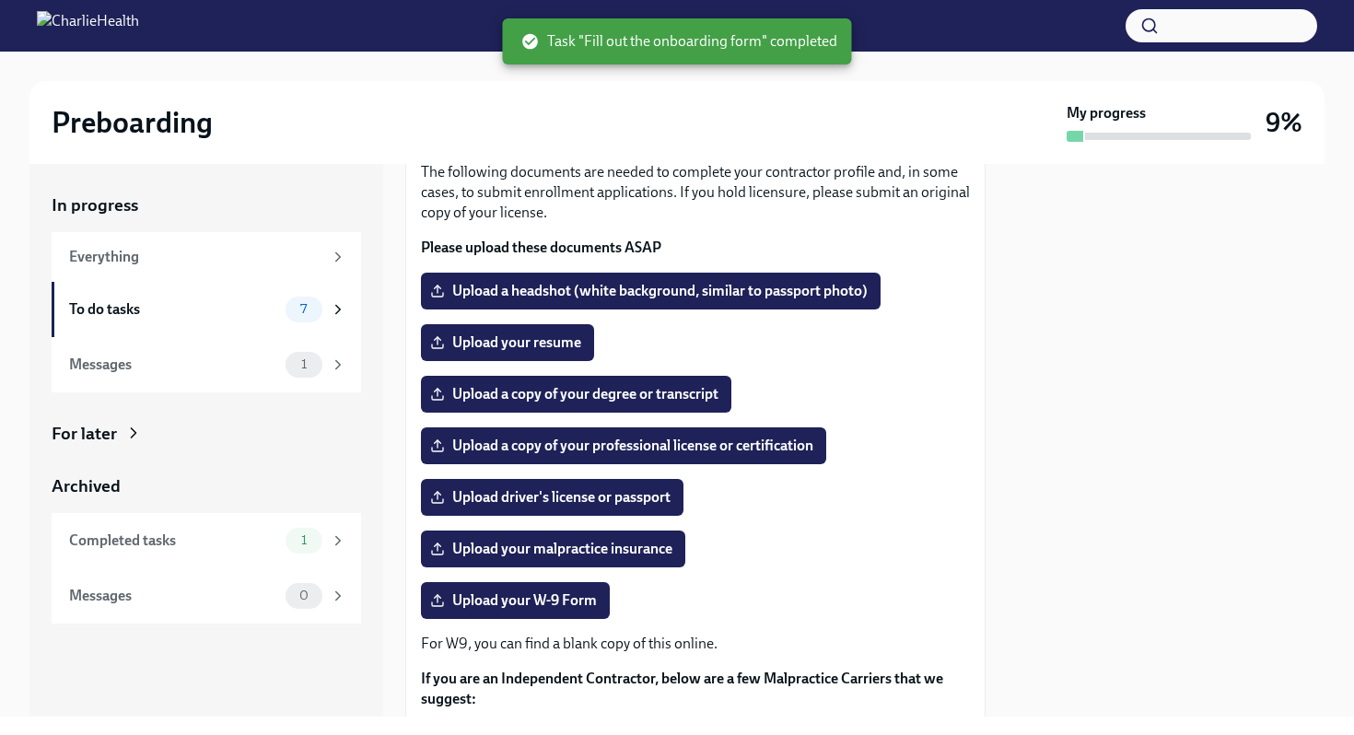
scroll to position [128, 0]
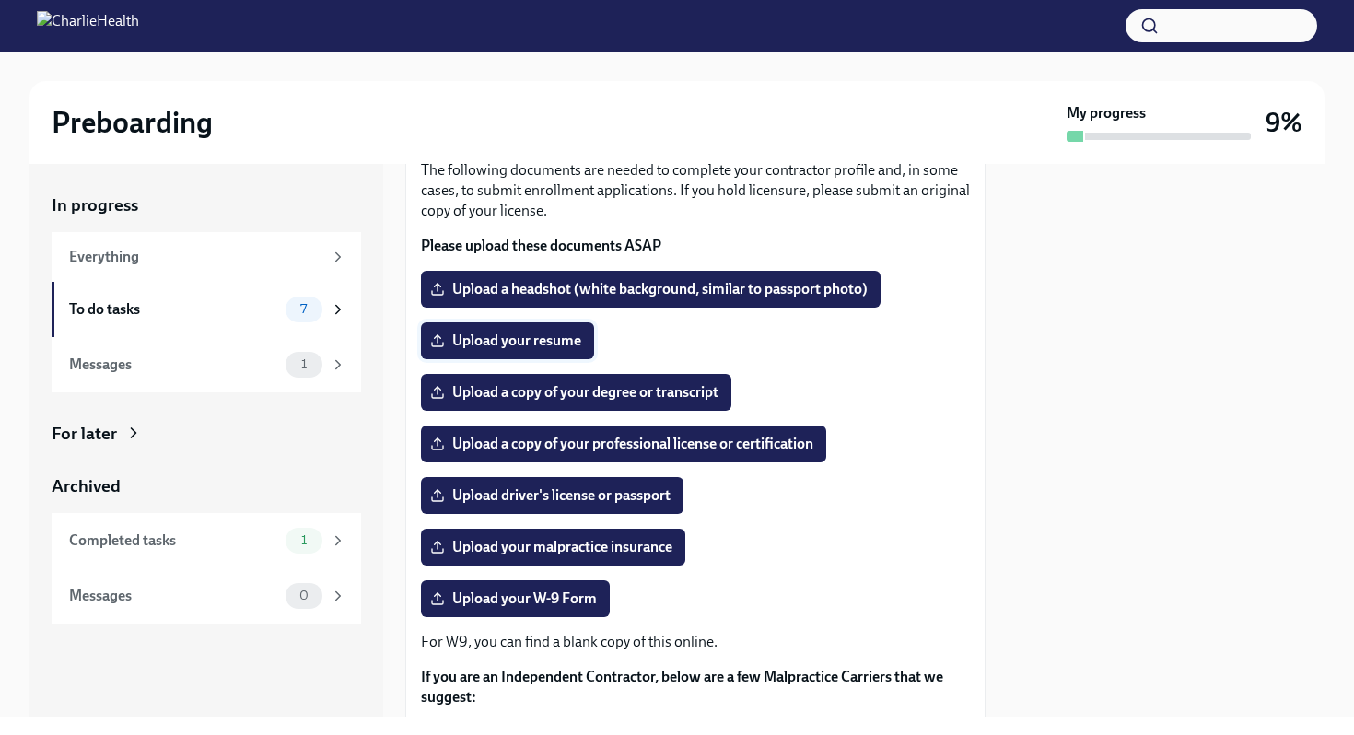
click at [497, 346] on span "Upload your resume" at bounding box center [507, 340] width 147 height 18
click at [0, 0] on input "Upload your resume" at bounding box center [0, 0] width 0 height 0
click at [692, 338] on span "Completed" at bounding box center [727, 340] width 70 height 15
click at [547, 345] on span "[PERSON_NAME] Resume .pdf" at bounding box center [543, 340] width 219 height 18
click at [0, 0] on input "[PERSON_NAME] Resume .pdf" at bounding box center [0, 0] width 0 height 0
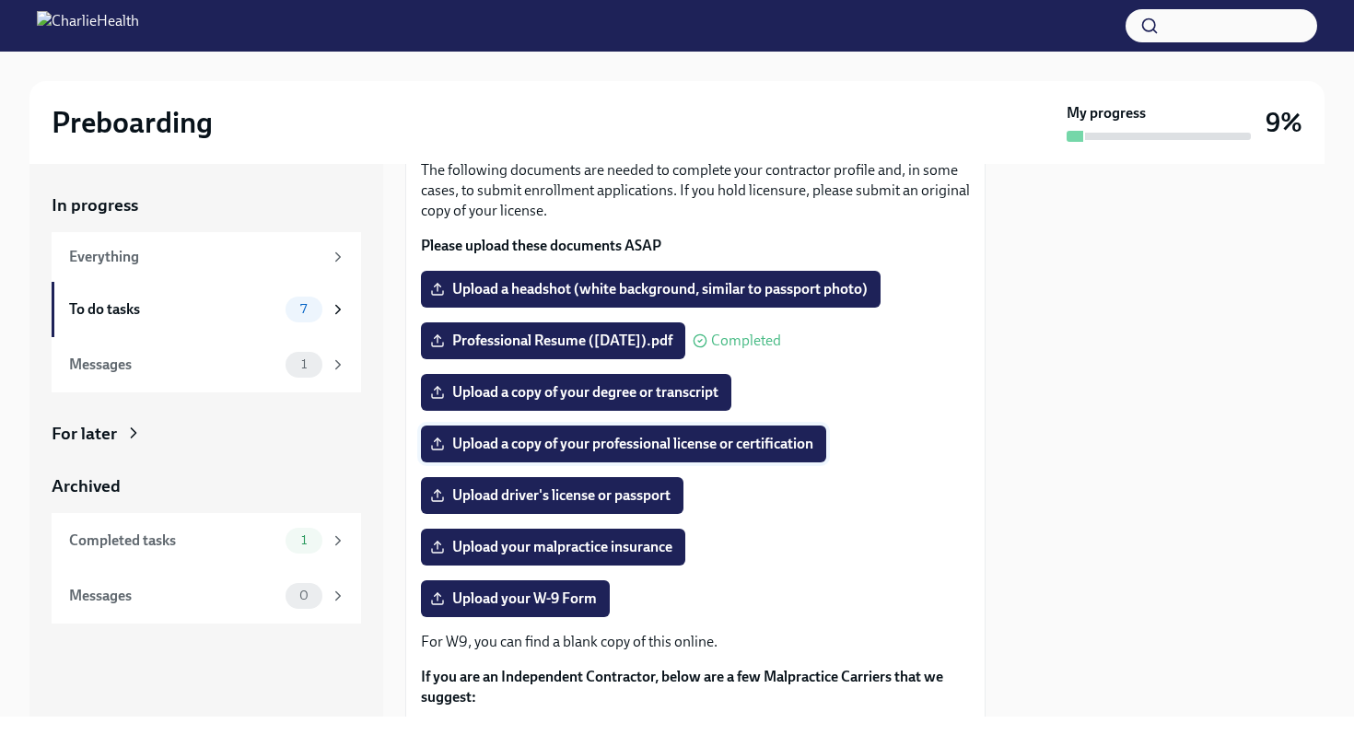
click at [773, 444] on span "Upload a copy of your professional license or certification" at bounding box center [623, 444] width 379 height 18
click at [0, 0] on input "Upload a copy of your professional license or certification" at bounding box center [0, 0] width 0 height 0
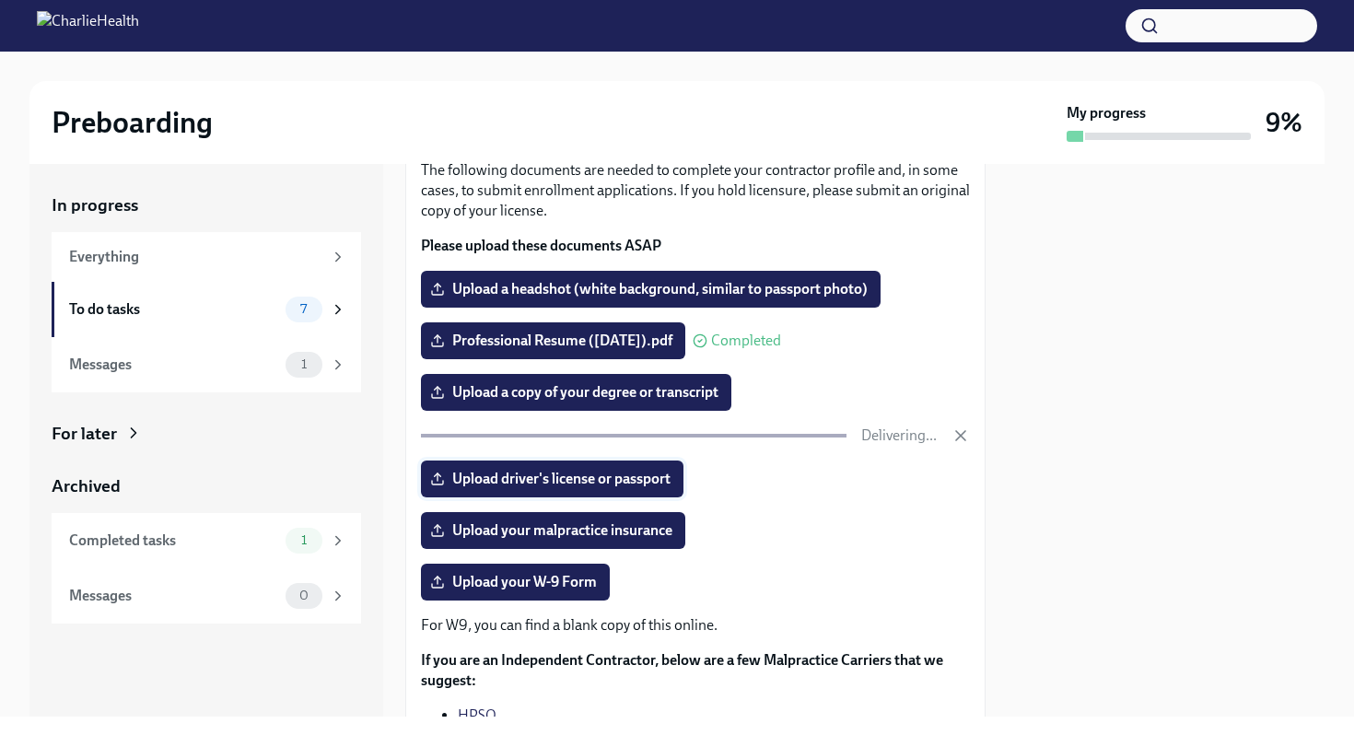
click at [644, 482] on span "Upload driver's license or passport" at bounding box center [552, 479] width 237 height 18
click at [0, 0] on input "Upload driver's license or passport" at bounding box center [0, 0] width 0 height 0
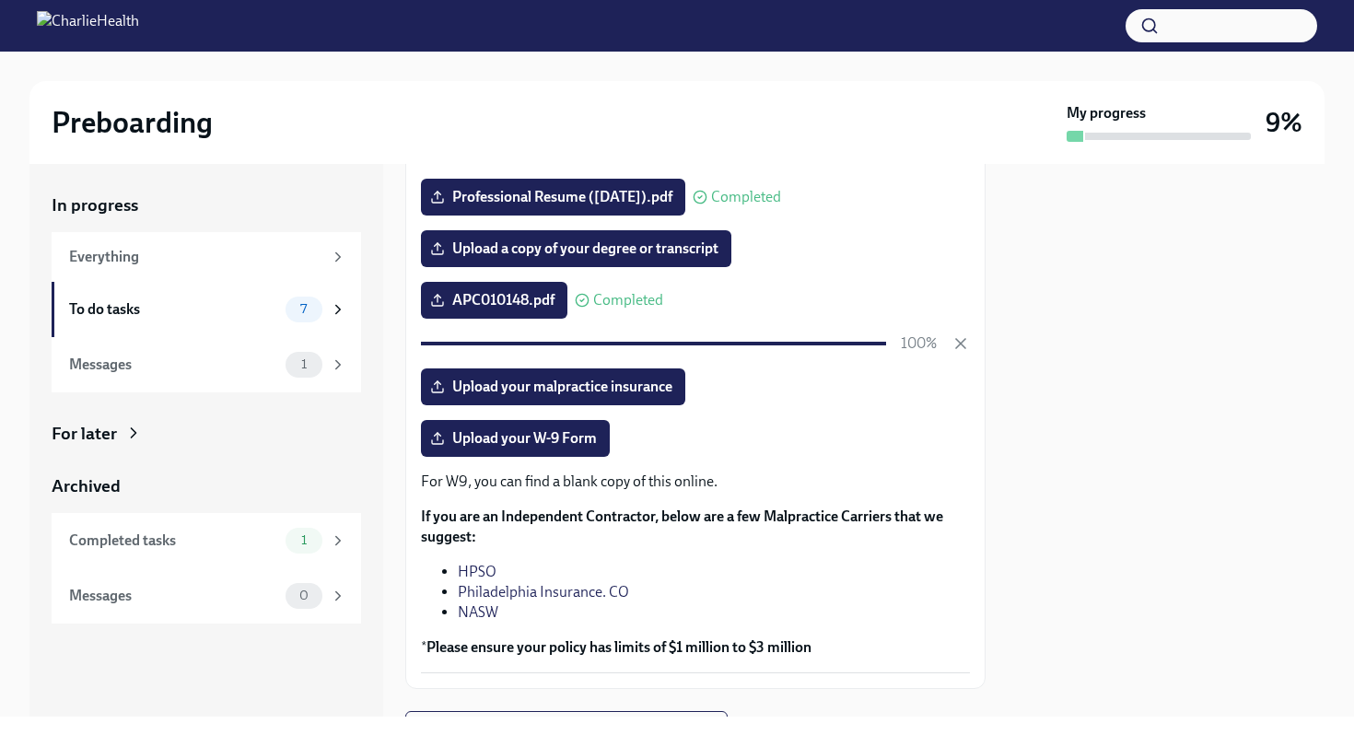
scroll to position [289, 0]
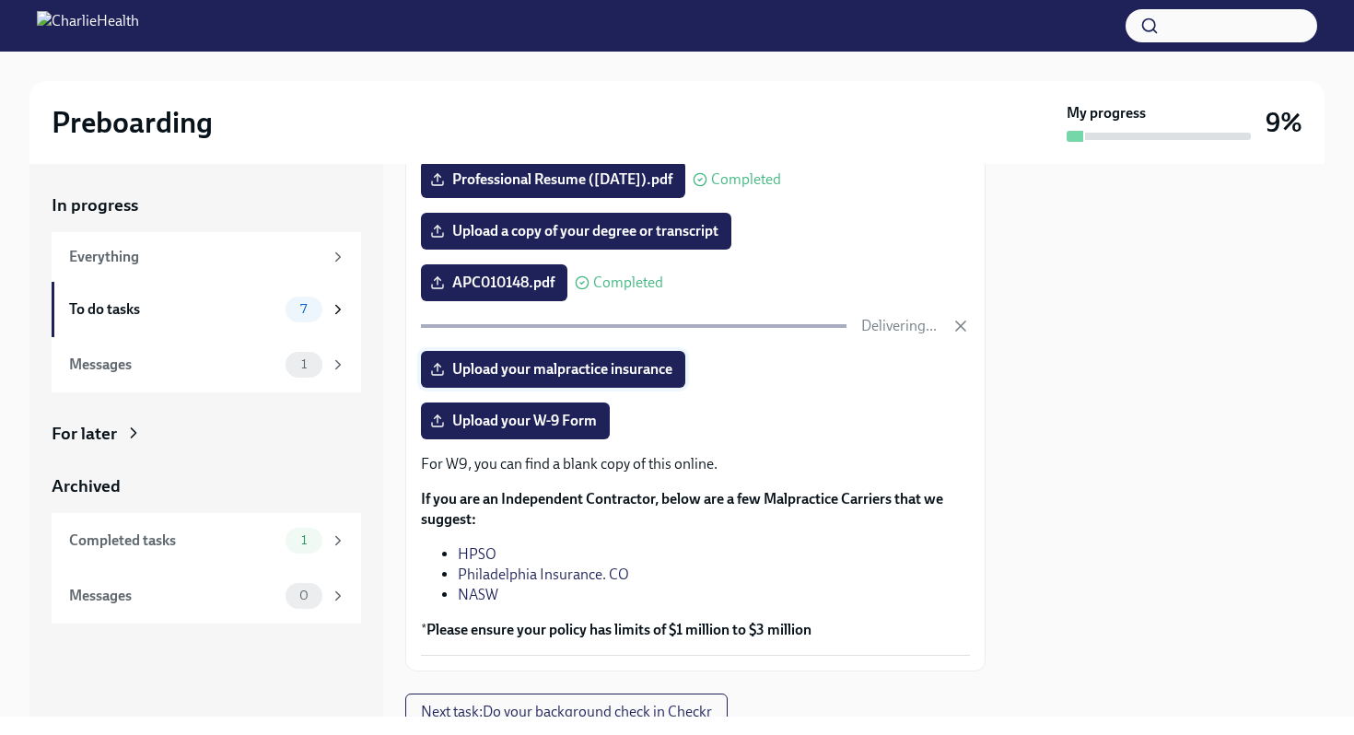
click at [649, 376] on span "Upload your malpractice insurance" at bounding box center [553, 369] width 238 height 18
click at [0, 0] on input "Upload your malpractice insurance" at bounding box center [0, 0] width 0 height 0
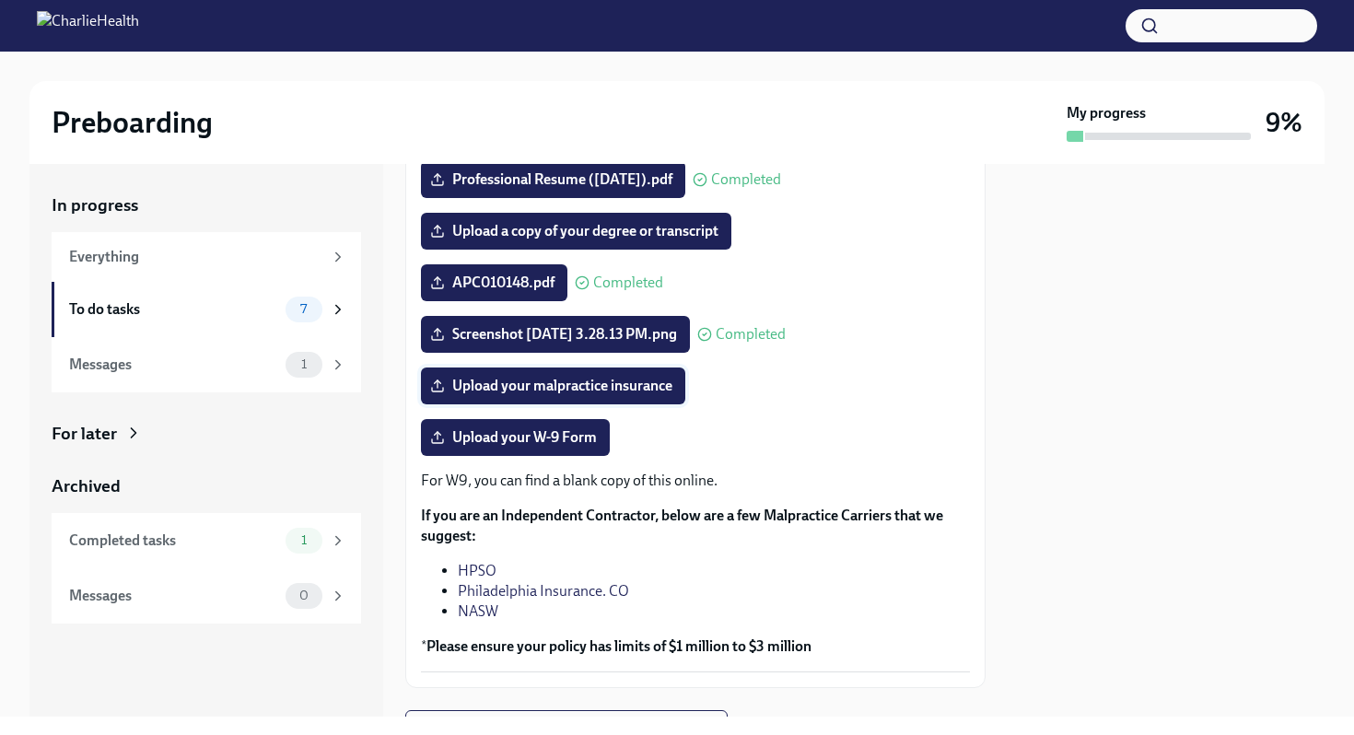
click at [593, 397] on label "Upload your malpractice insurance" at bounding box center [553, 385] width 264 height 37
click at [0, 0] on input "Upload your malpractice insurance" at bounding box center [0, 0] width 0 height 0
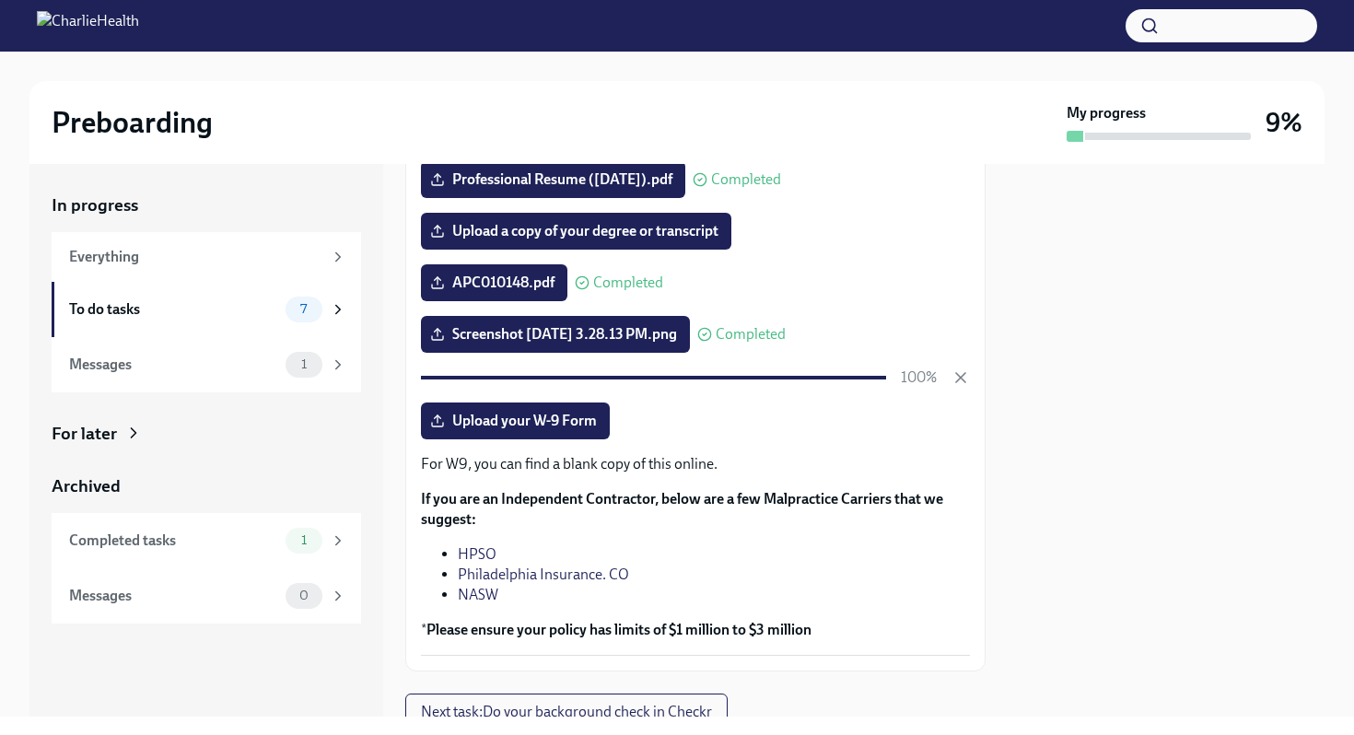
click at [565, 467] on p "For W9, you can find a blank copy of this online." at bounding box center [695, 464] width 549 height 20
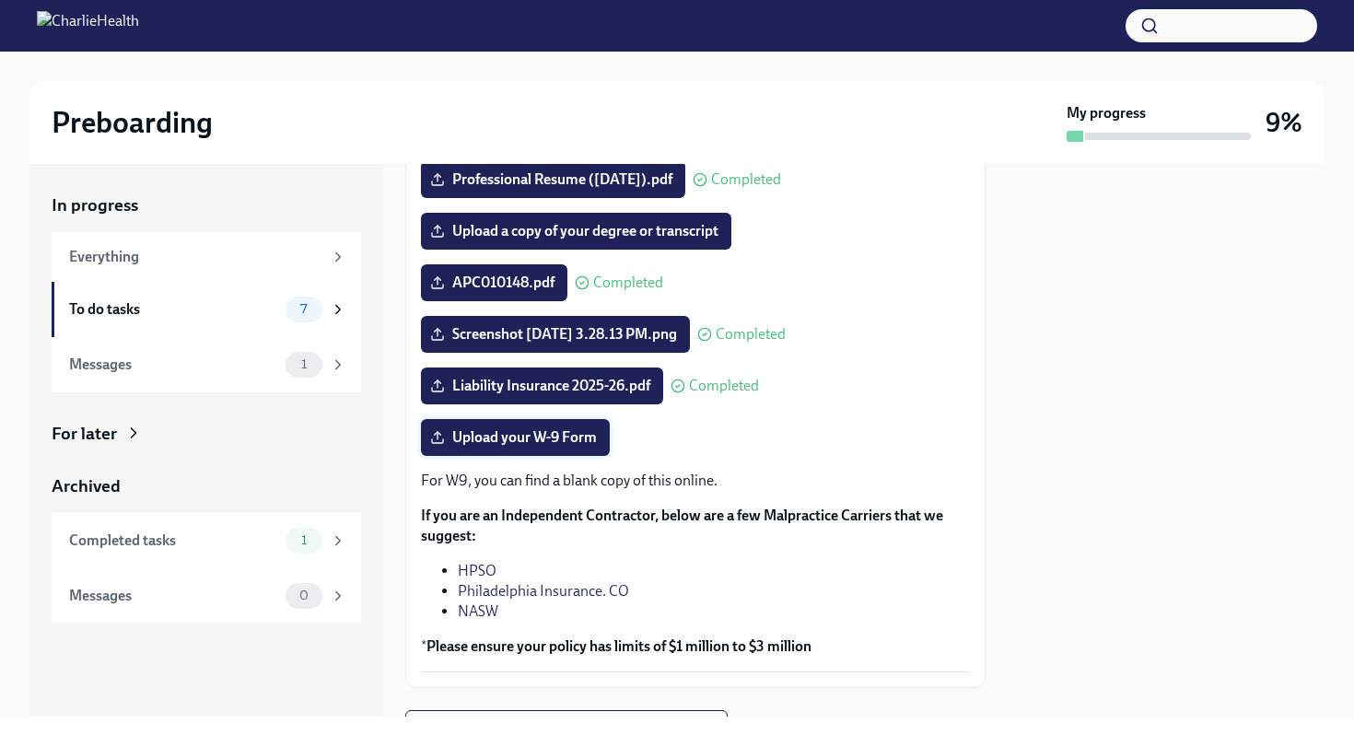
click at [488, 430] on span "Upload your W-9 Form" at bounding box center [515, 437] width 163 height 18
click at [0, 0] on input "Upload your W-9 Form" at bounding box center [0, 0] width 0 height 0
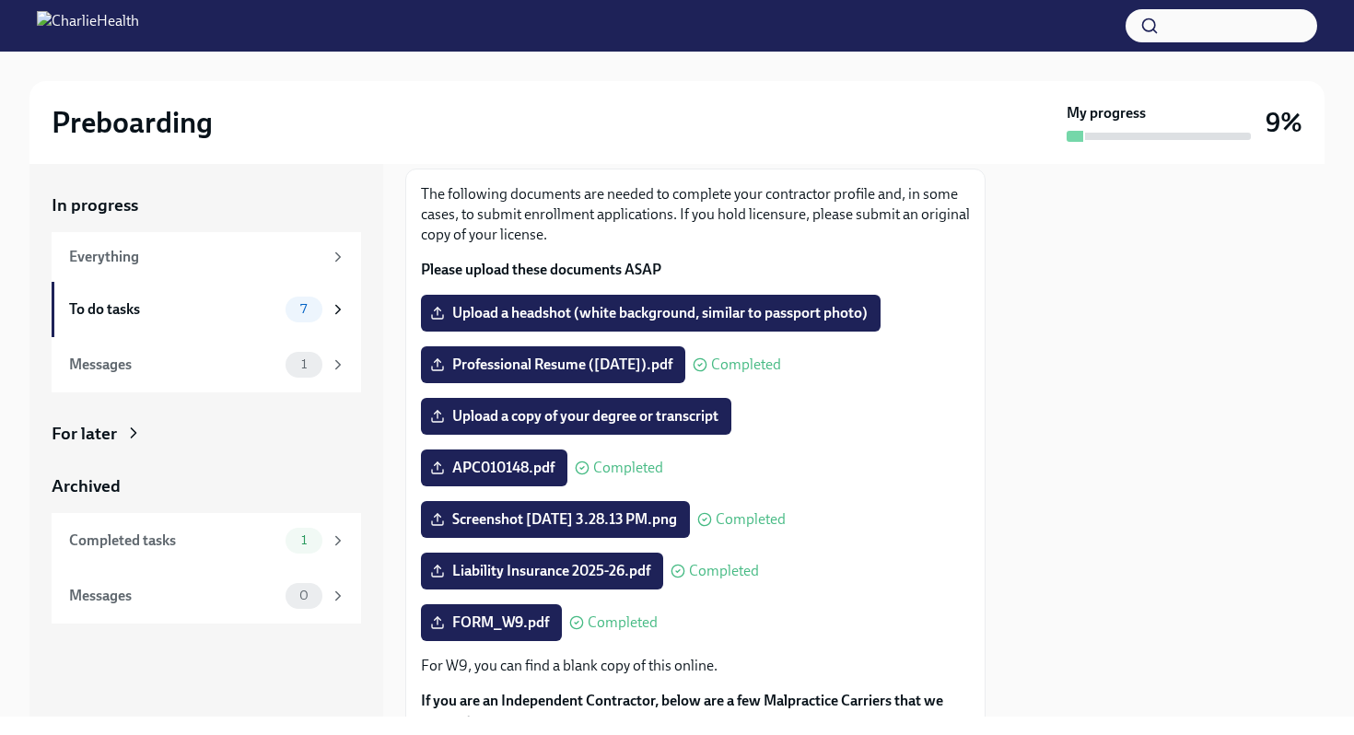
scroll to position [103, 0]
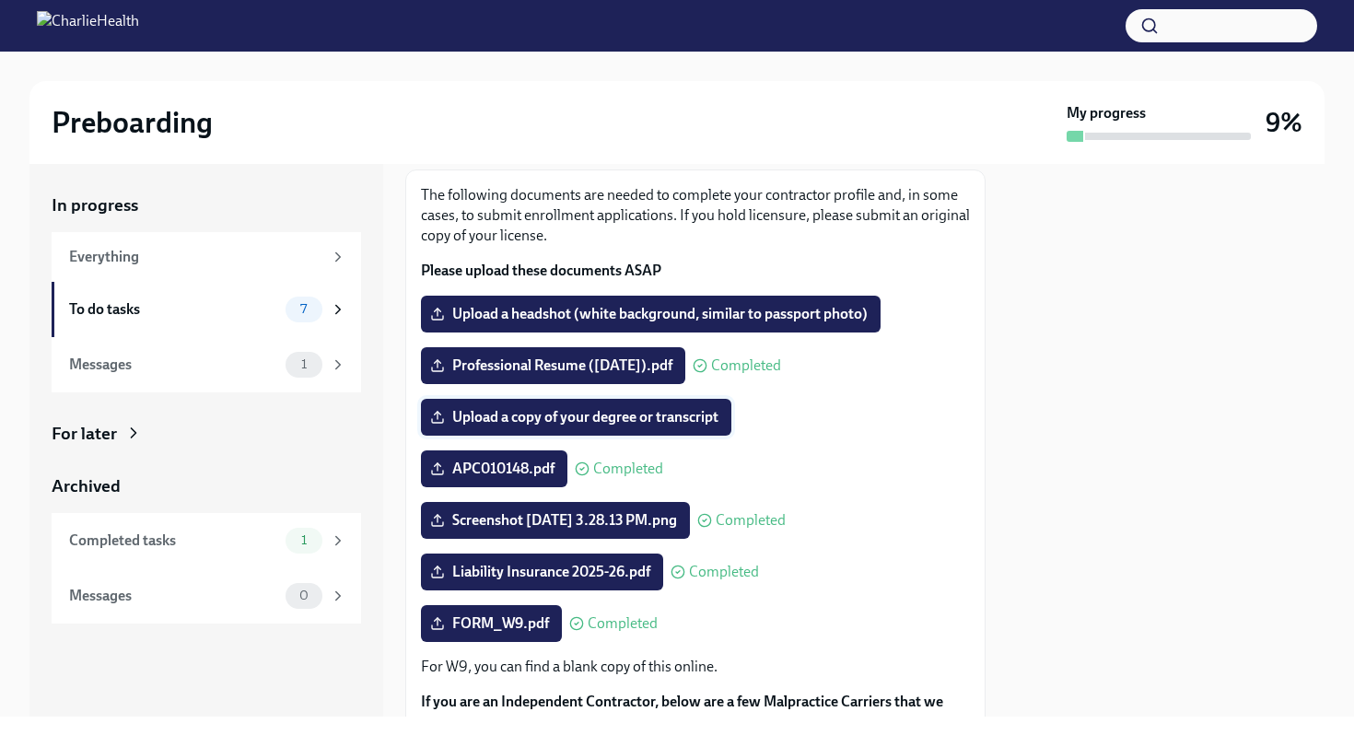
click at [525, 424] on span "Upload a copy of your degree or transcript" at bounding box center [576, 417] width 285 height 18
click at [0, 0] on input "Upload a copy of your degree or transcript" at bounding box center [0, 0] width 0 height 0
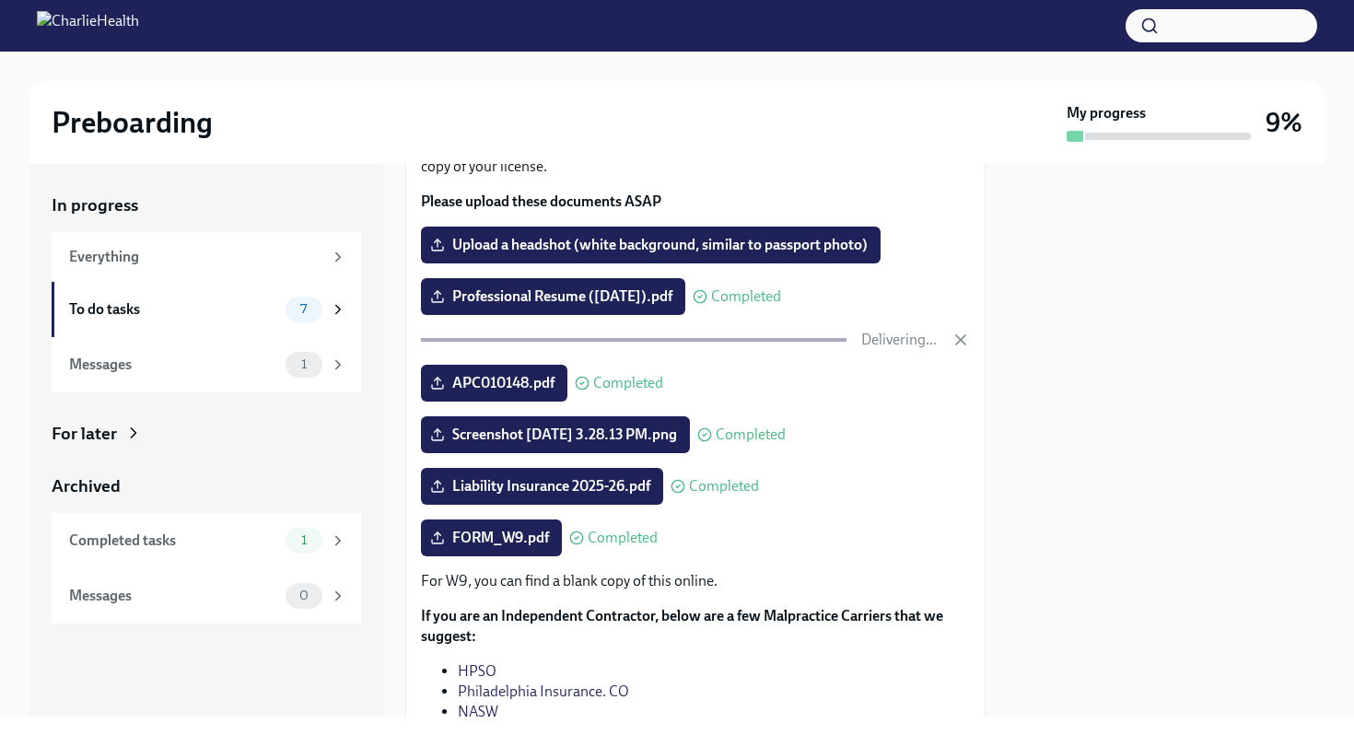
scroll to position [173, 0]
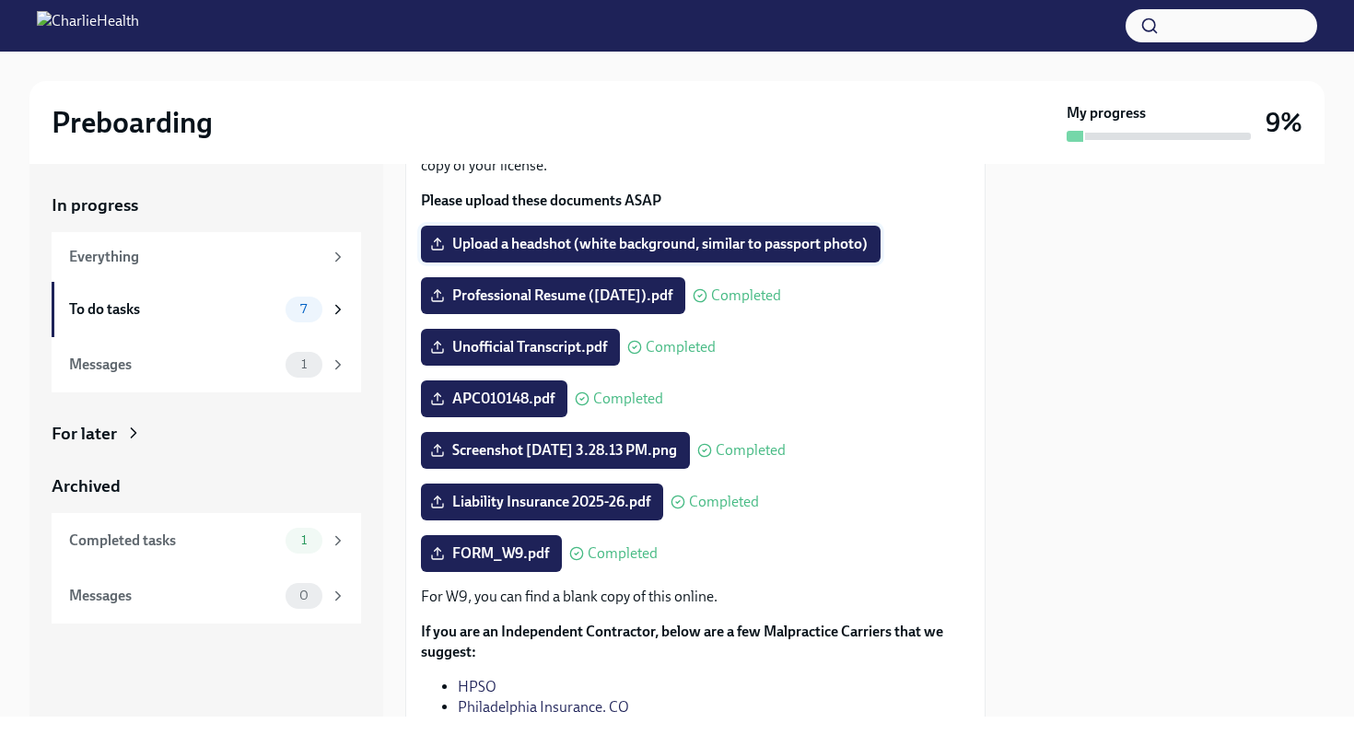
click at [695, 250] on span "Upload a headshot (white background, similar to passport photo)" at bounding box center [651, 244] width 434 height 18
click at [0, 0] on input "Upload a headshot (white background, similar to passport photo)" at bounding box center [0, 0] width 0 height 0
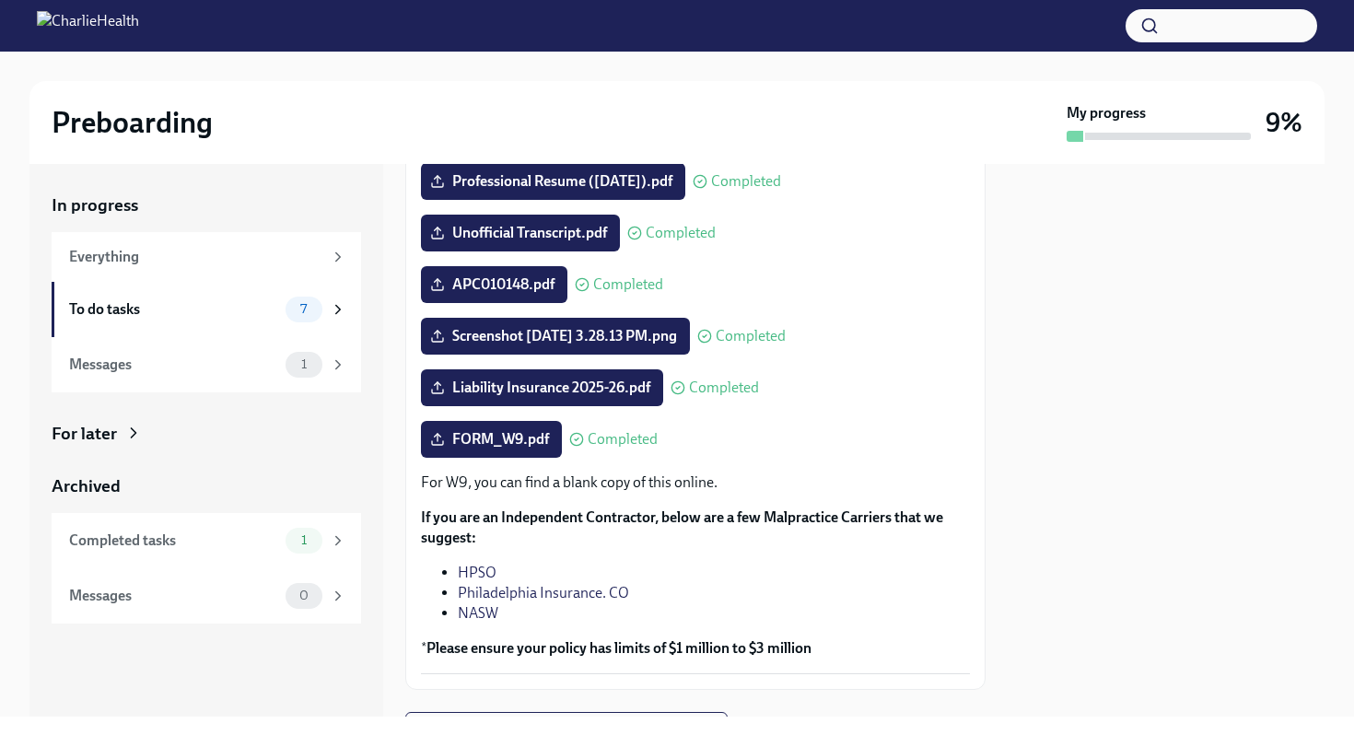
scroll to position [362, 0]
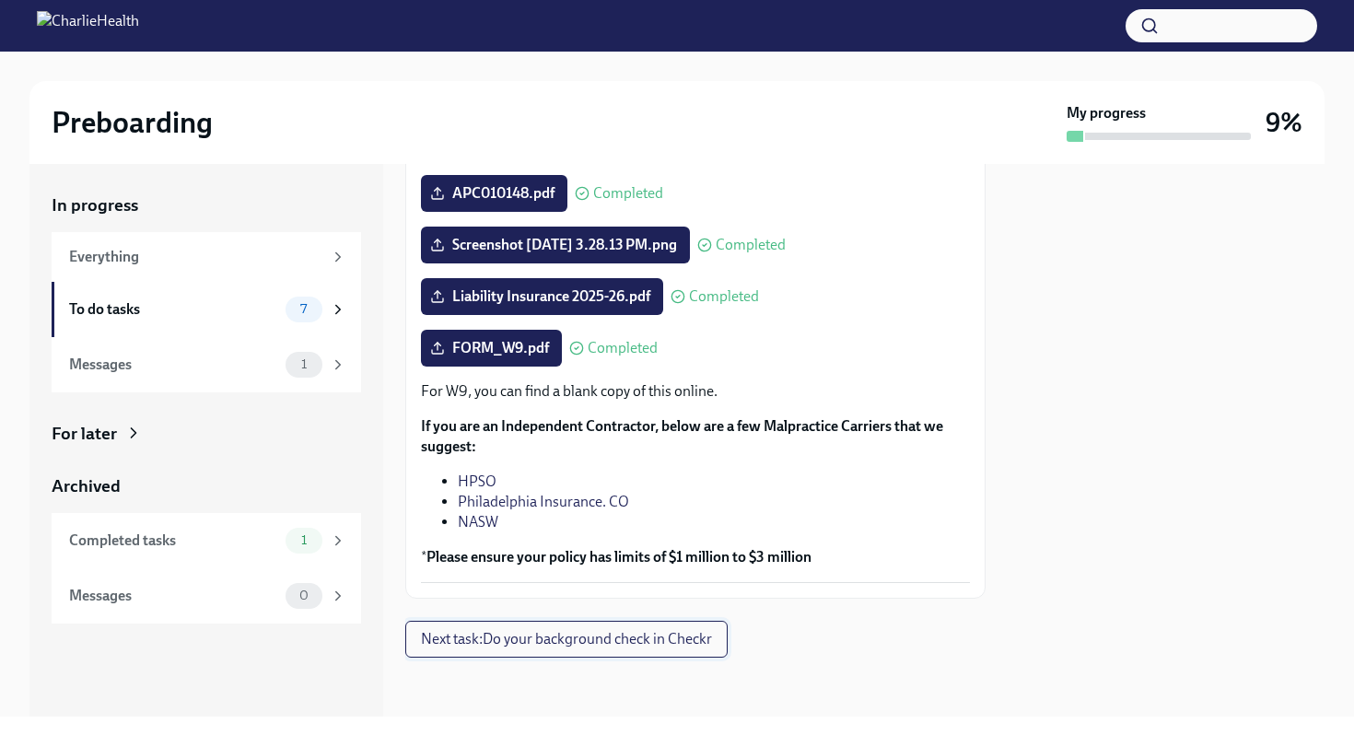
click at [612, 640] on span "Next task : Do your background check in Checkr" at bounding box center [566, 639] width 291 height 18
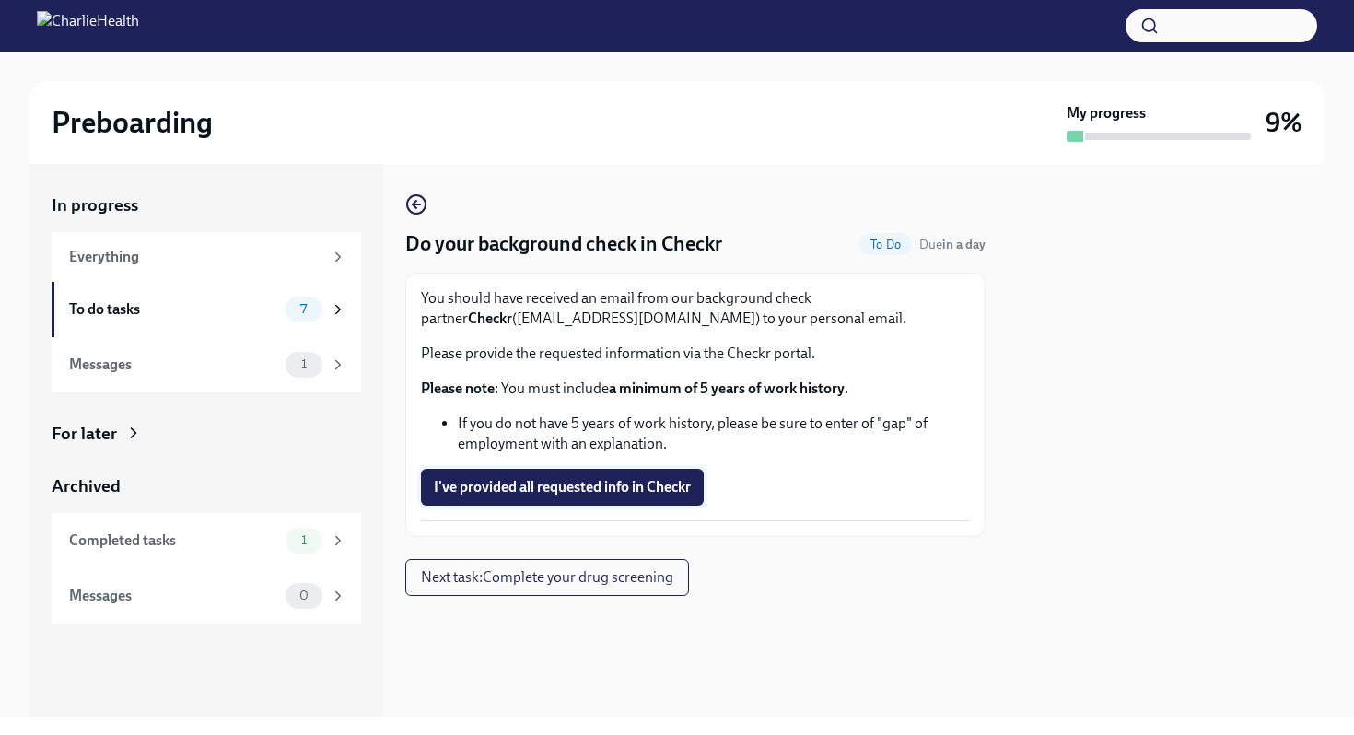
click at [622, 499] on button "I've provided all requested info in Checkr" at bounding box center [562, 487] width 283 height 37
